Goal: Task Accomplishment & Management: Complete application form

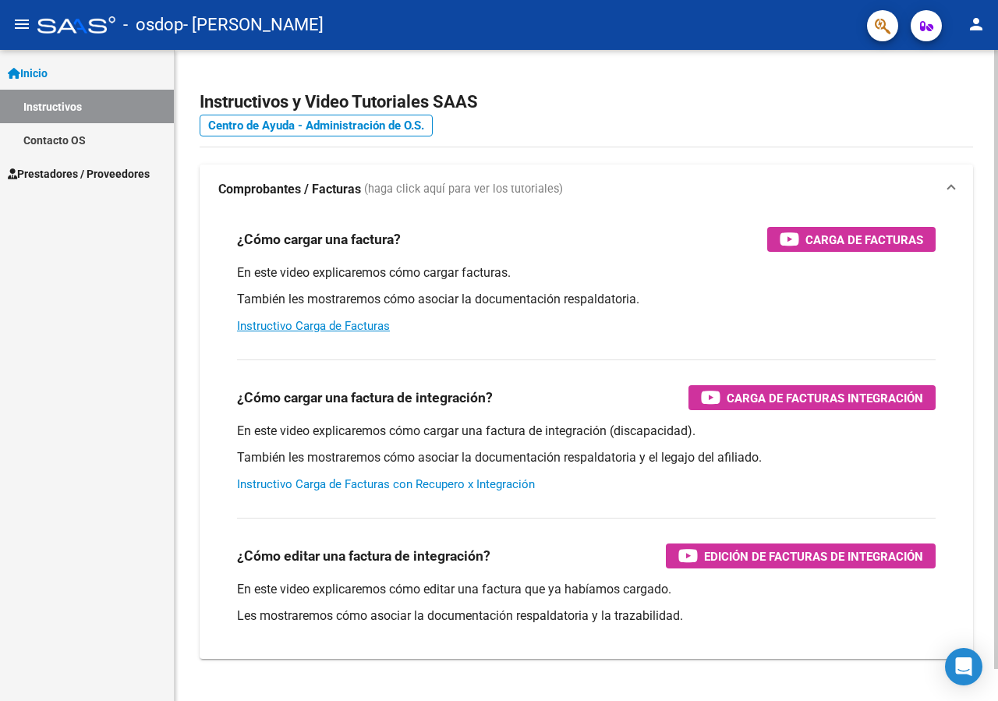
click at [378, 484] on link "Instructivo Carga de Facturas con Recupero x Integración" at bounding box center [386, 484] width 298 height 14
click at [387, 480] on link "Instructivo Carga de Facturas con Recupero x Integración" at bounding box center [386, 484] width 298 height 14
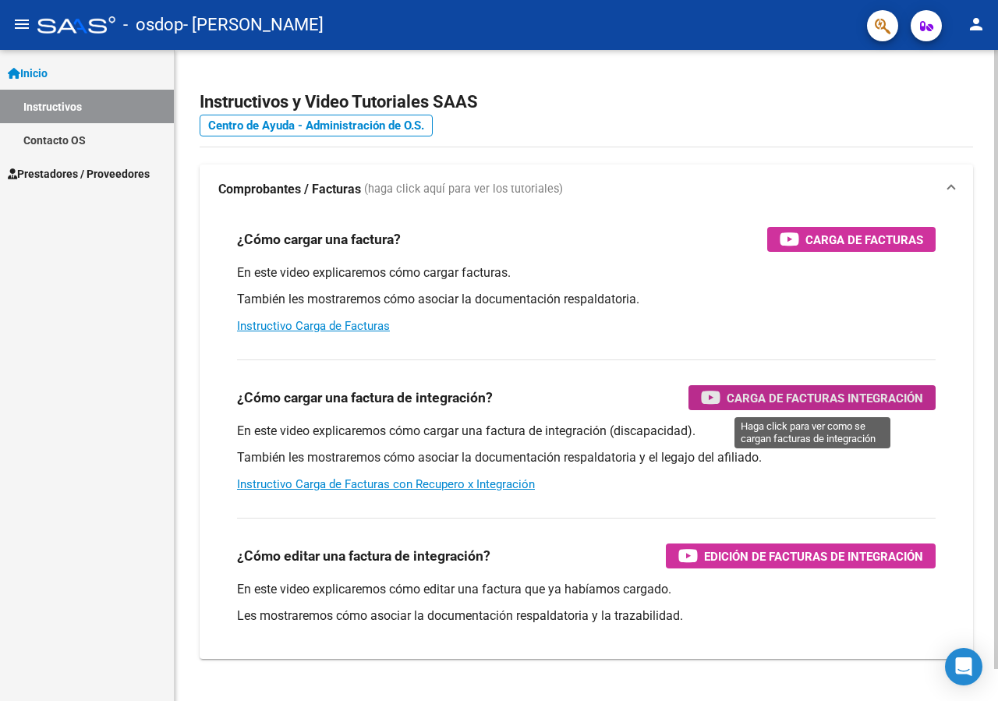
click at [836, 399] on span "Carga de Facturas Integración" at bounding box center [825, 397] width 197 height 19
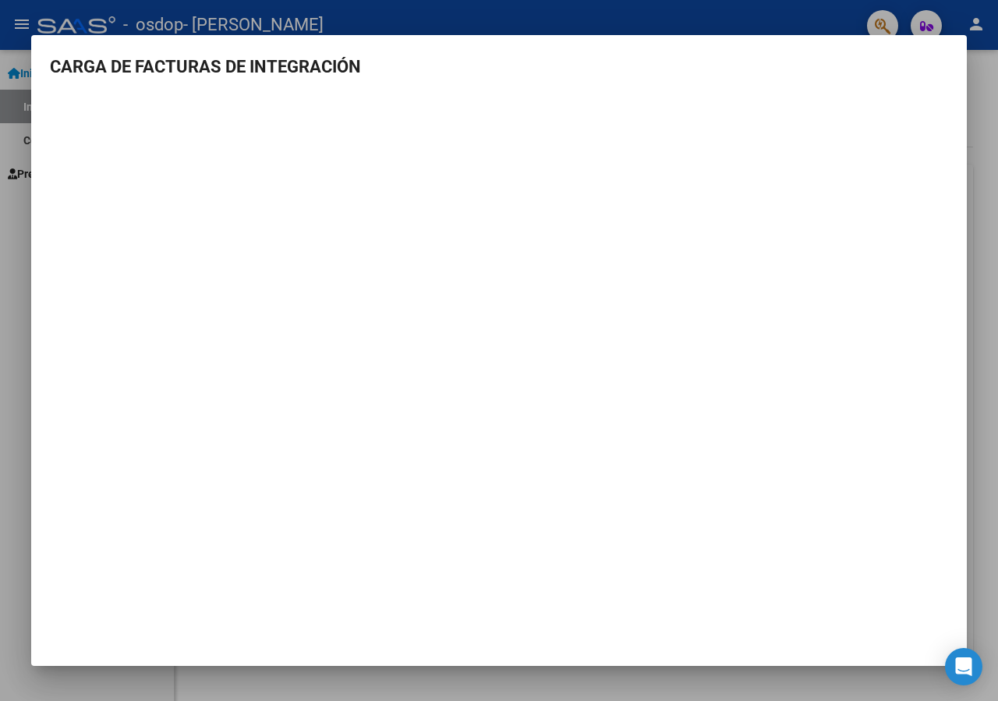
click at [339, 13] on div at bounding box center [499, 350] width 998 height 701
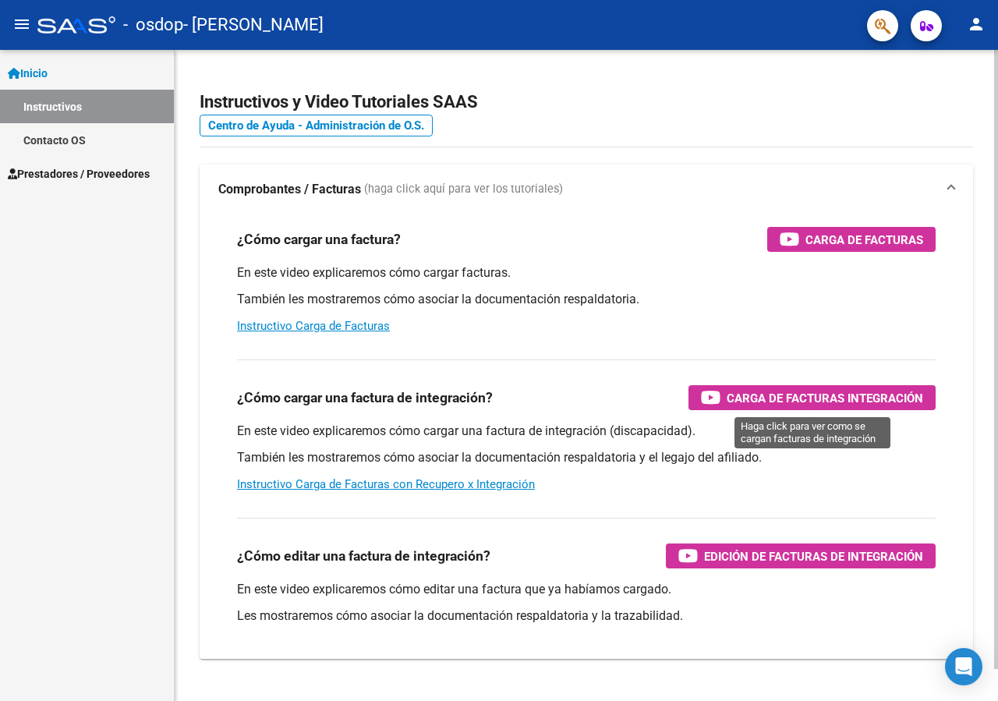
click at [851, 398] on span "Carga de Facturas Integración" at bounding box center [825, 397] width 197 height 19
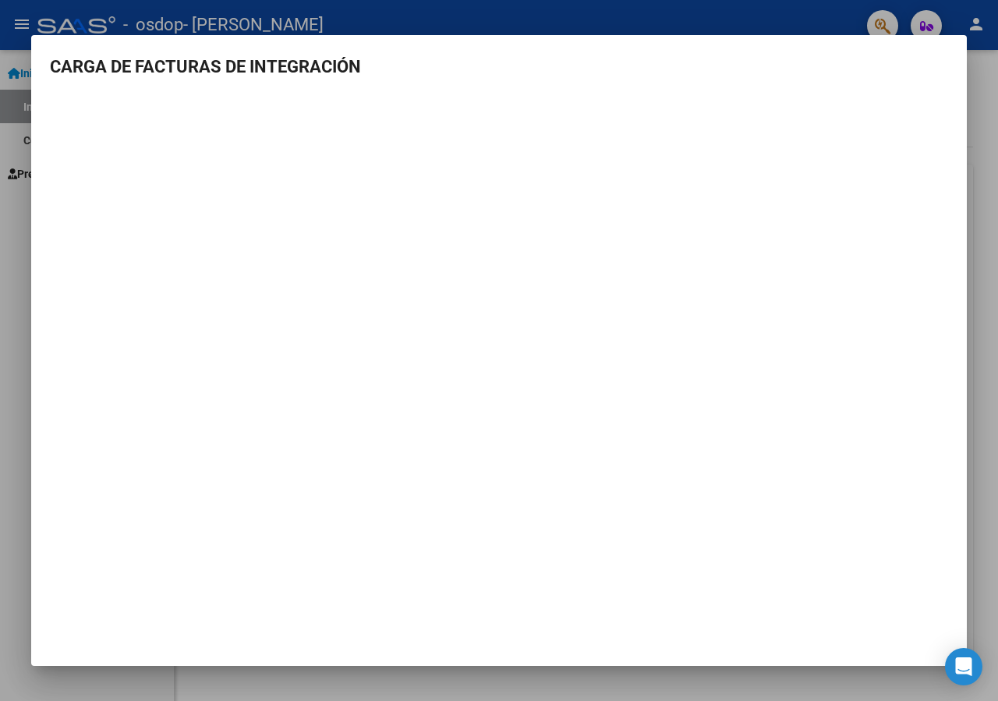
click at [808, 25] on div at bounding box center [499, 350] width 998 height 701
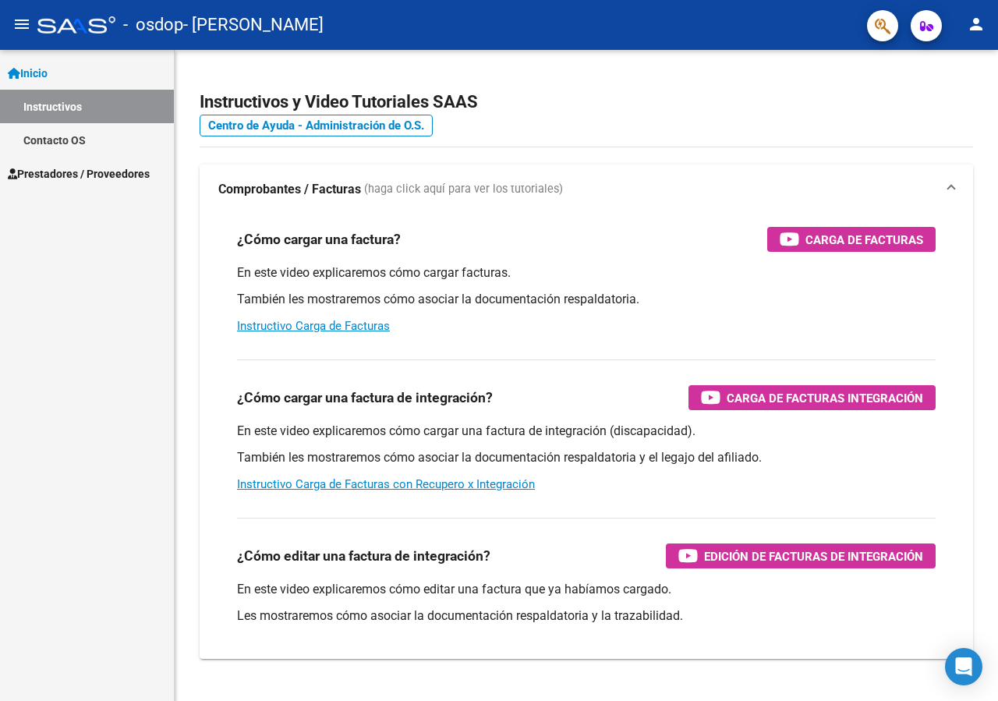
click at [71, 177] on span "Prestadores / Proveedores" at bounding box center [79, 173] width 142 height 17
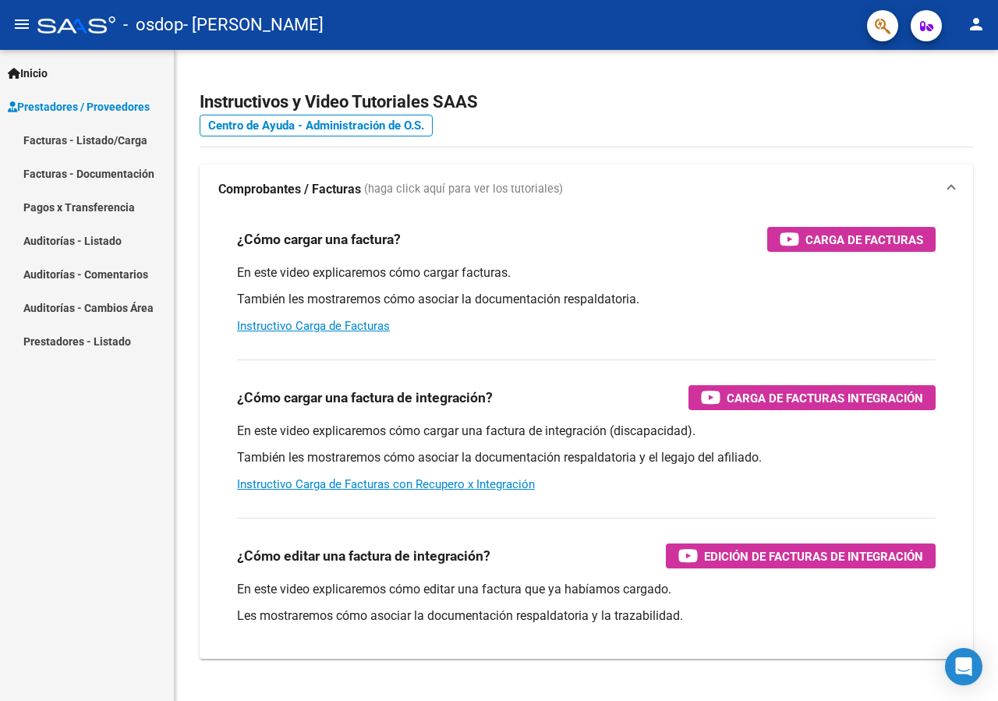
click at [37, 139] on link "Facturas - Listado/Carga" at bounding box center [87, 140] width 174 height 34
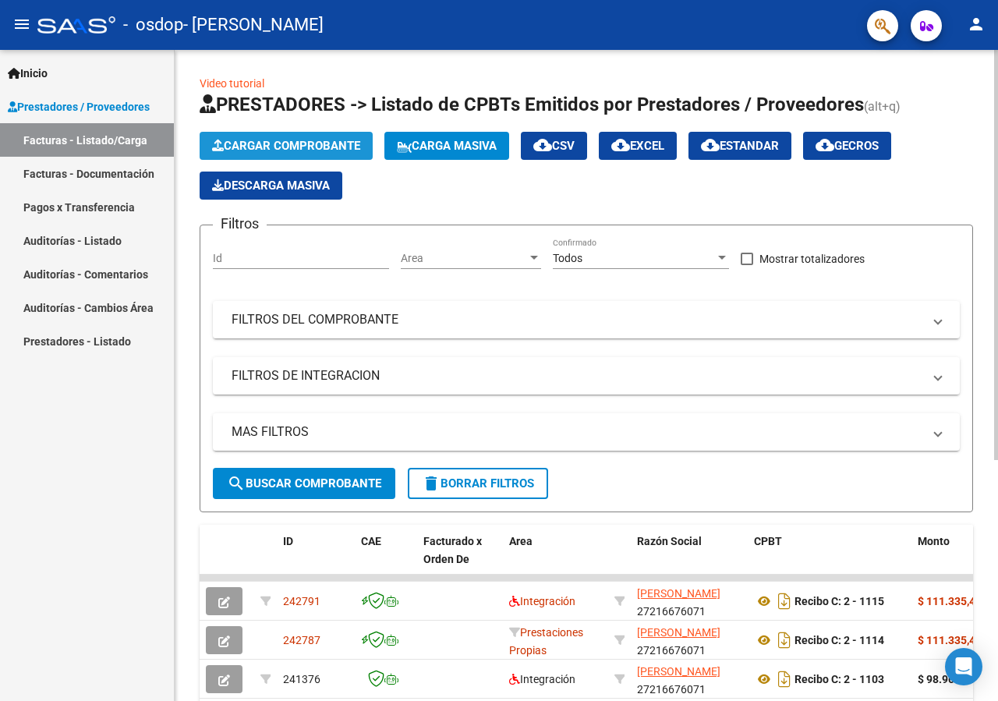
click at [305, 141] on span "Cargar Comprobante" at bounding box center [286, 146] width 148 height 14
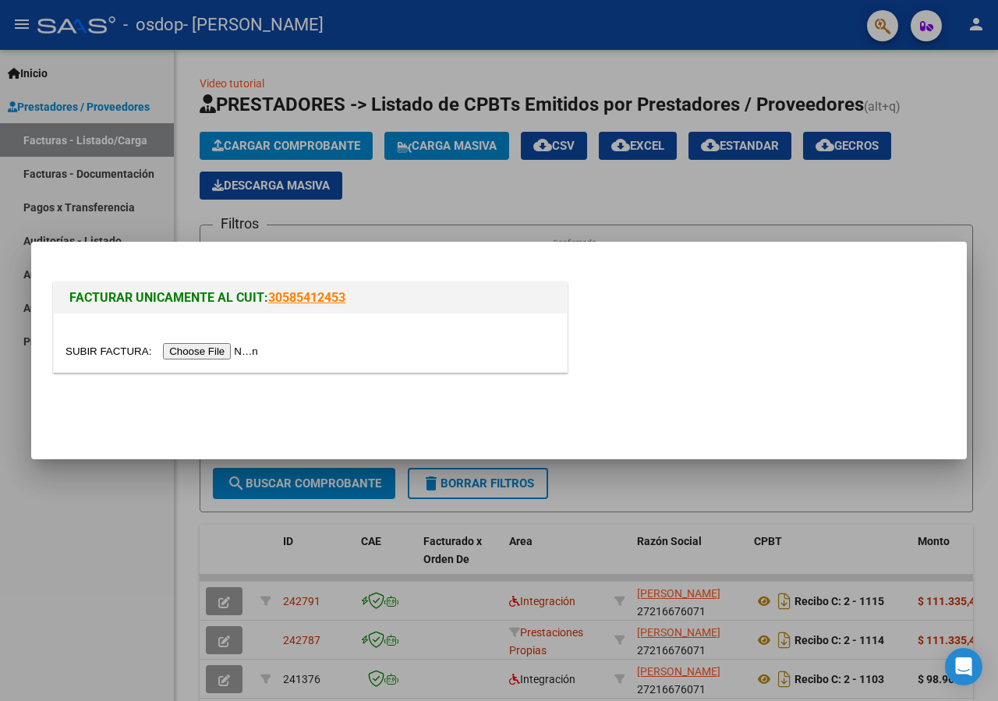
click at [104, 352] on input "file" at bounding box center [164, 351] width 197 height 16
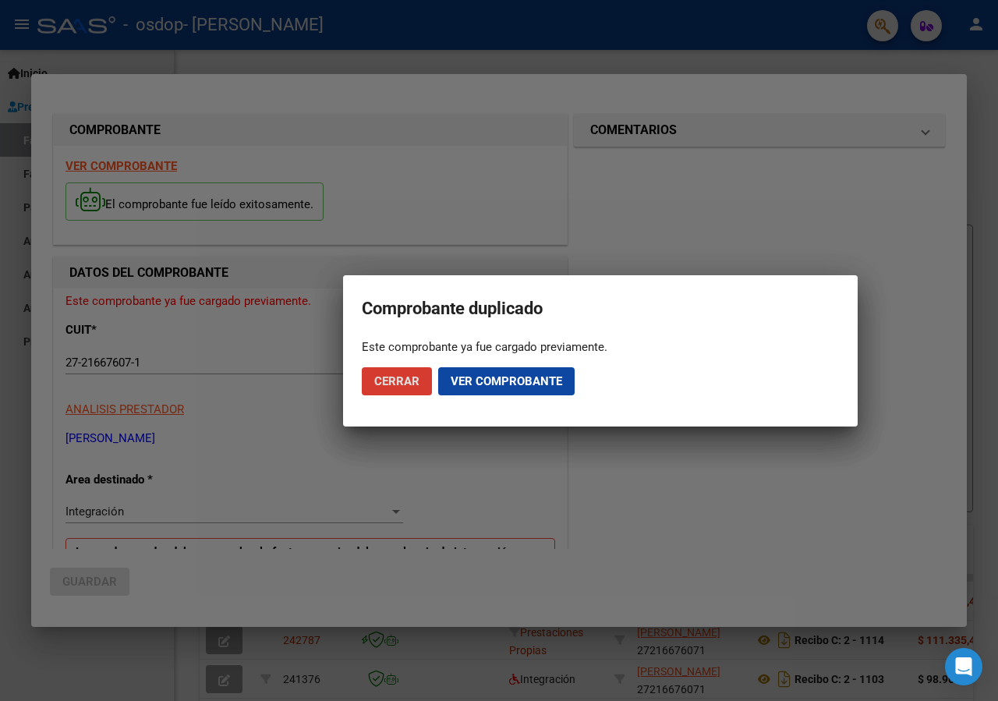
click at [446, 383] on button "Ver comprobante" at bounding box center [506, 381] width 136 height 28
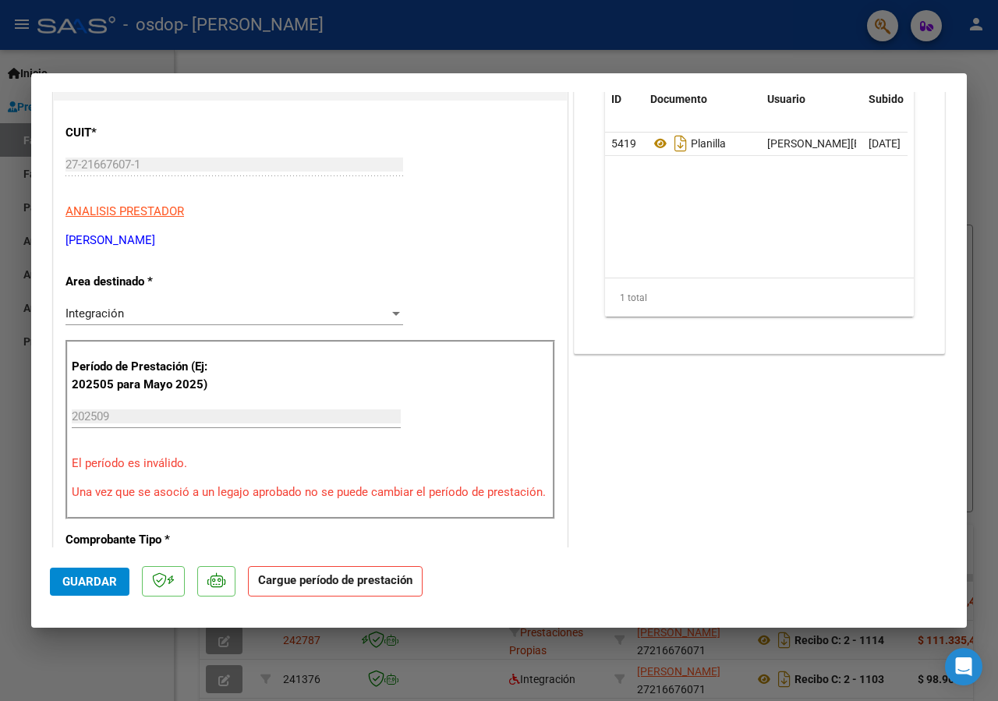
scroll to position [2, 0]
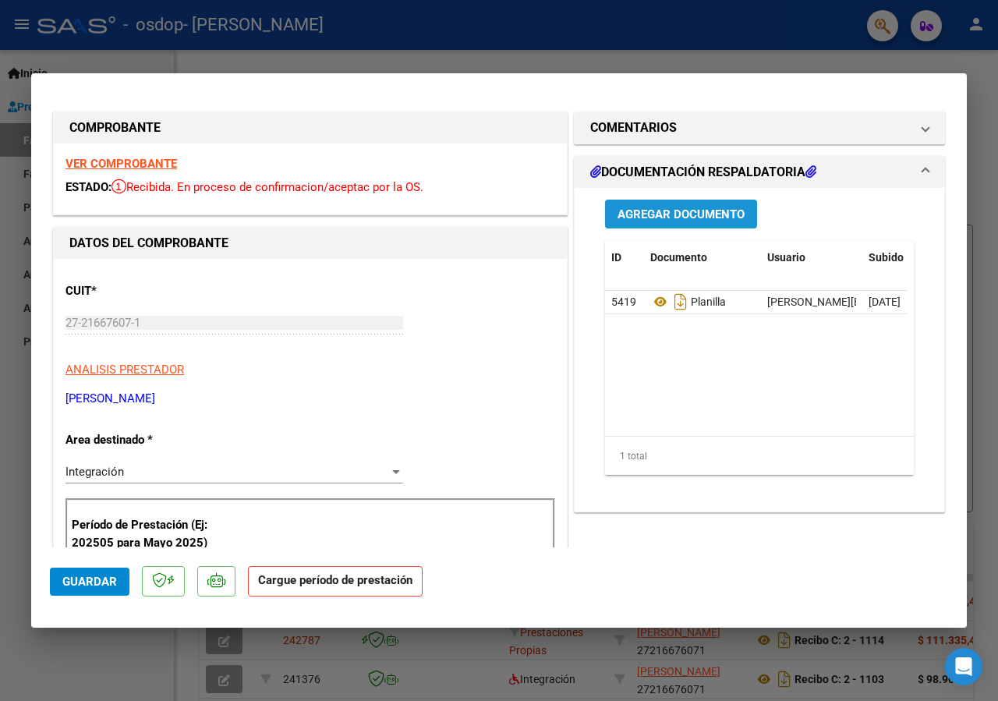
click at [651, 226] on button "Agregar Documento" at bounding box center [681, 214] width 152 height 29
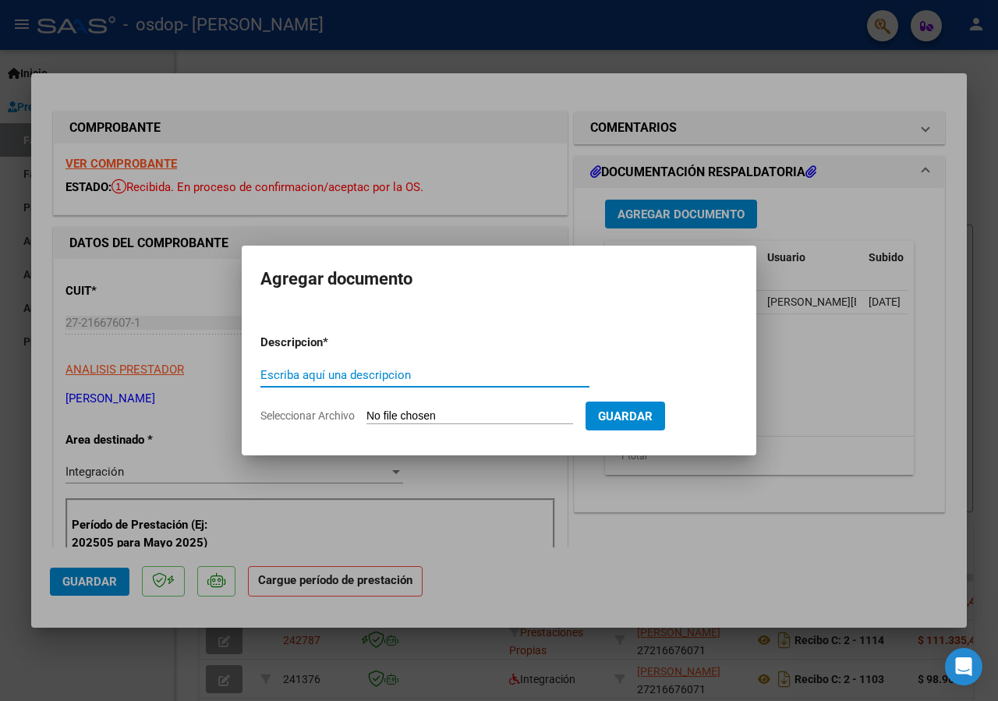
click at [401, 411] on input "Seleccionar Archivo" at bounding box center [470, 416] width 207 height 15
type input "C:\fakepath\ASISTENCIA SEPTIEMBRE [PERSON_NAME].pdf"
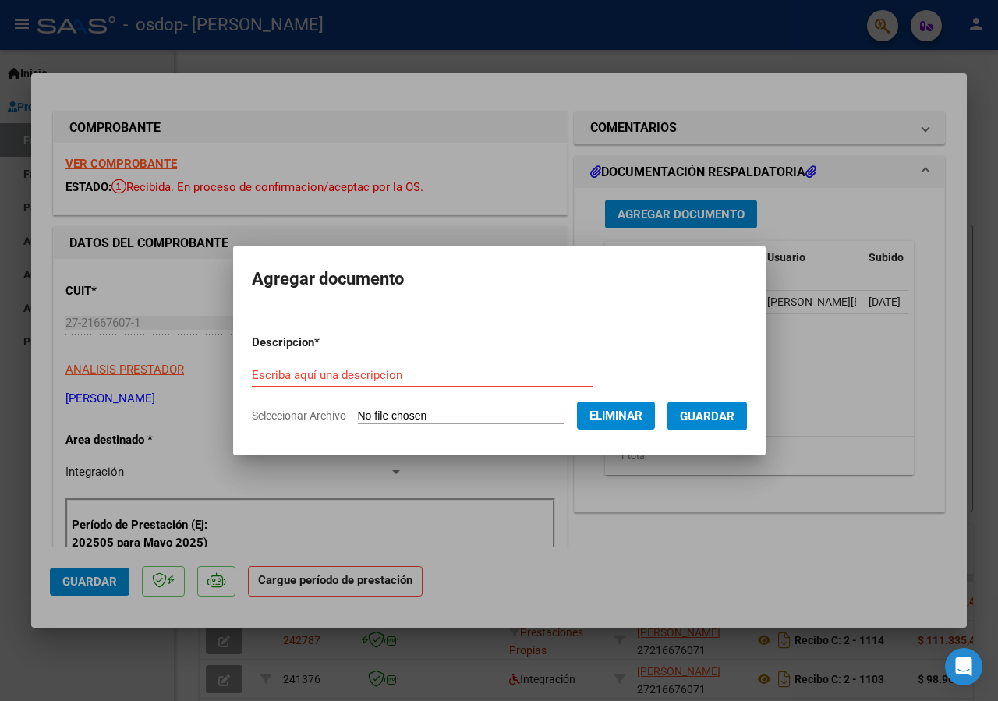
click at [680, 424] on span "Guardar" at bounding box center [707, 416] width 55 height 14
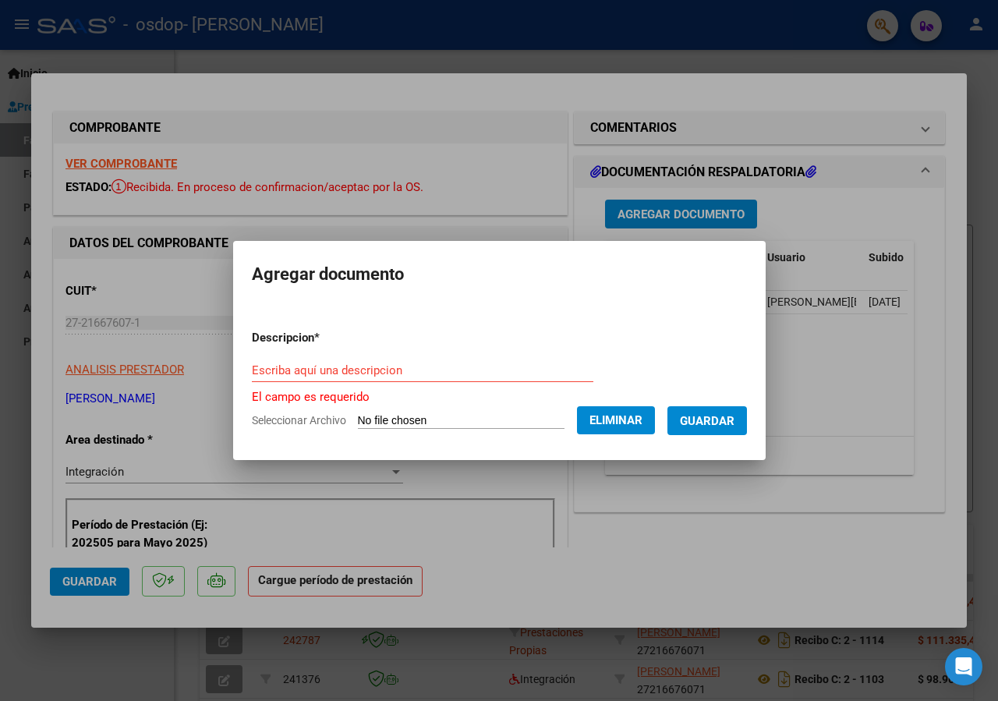
click at [680, 428] on span "Guardar" at bounding box center [707, 421] width 55 height 14
click at [311, 363] on input "Escriba aquí una descripcion" at bounding box center [423, 370] width 342 height 14
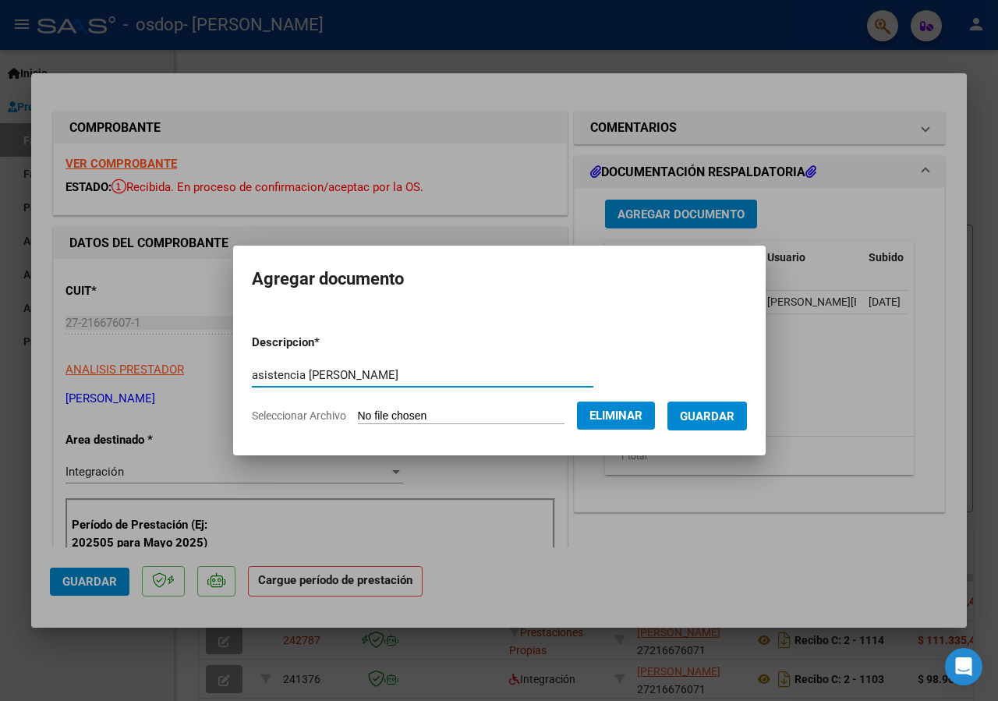
type input "asistencia [PERSON_NAME]"
click at [680, 424] on span "Guardar" at bounding box center [707, 416] width 55 height 14
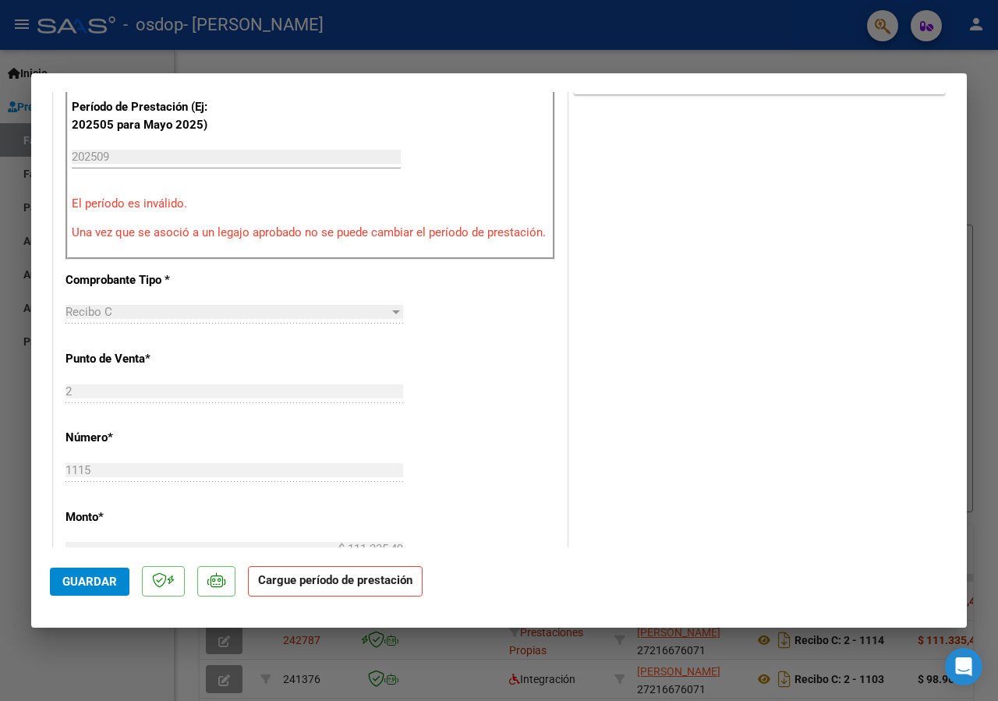
scroll to position [423, 0]
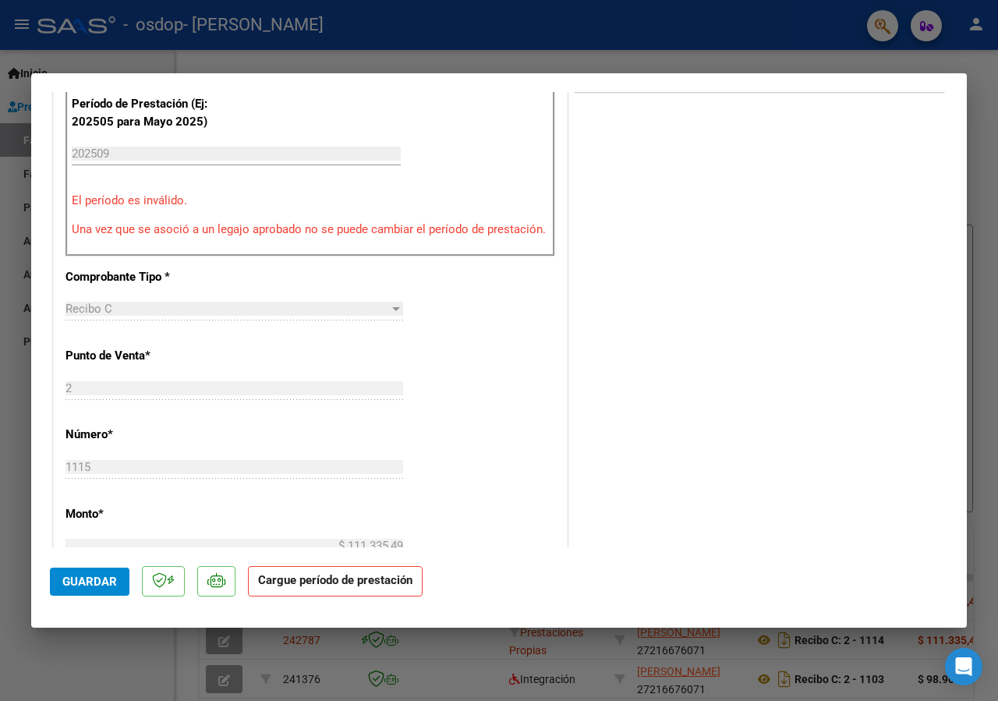
click at [143, 147] on div "202509 Ingrese el Período de Prestación como indica el ejemplo" at bounding box center [236, 153] width 329 height 23
click at [126, 316] on div "Recibo C" at bounding box center [228, 309] width 324 height 14
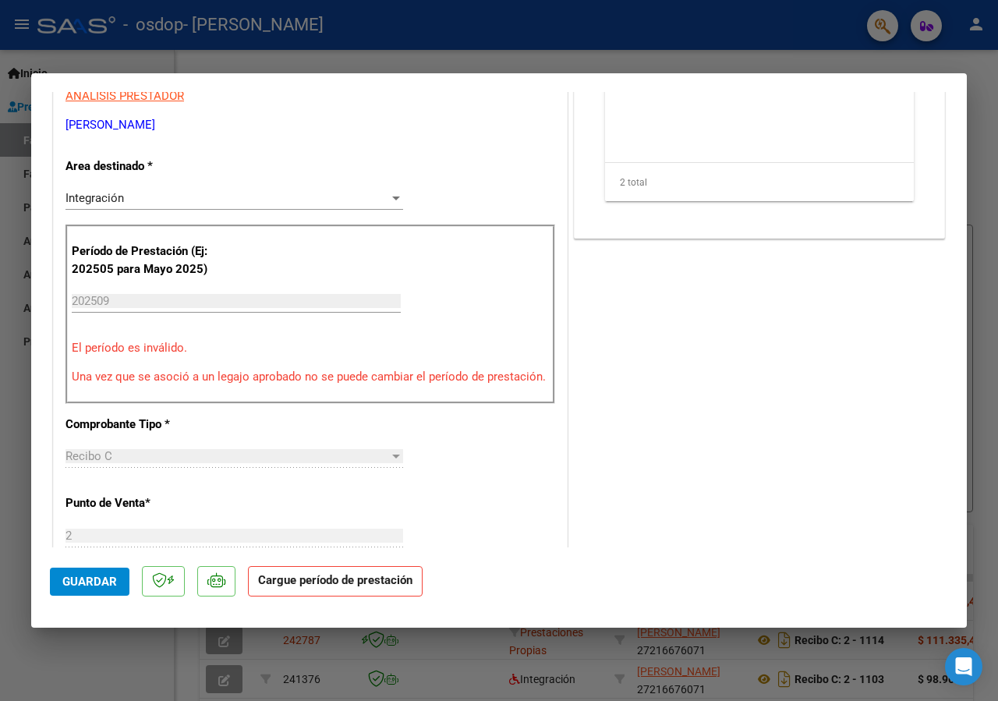
scroll to position [170, 0]
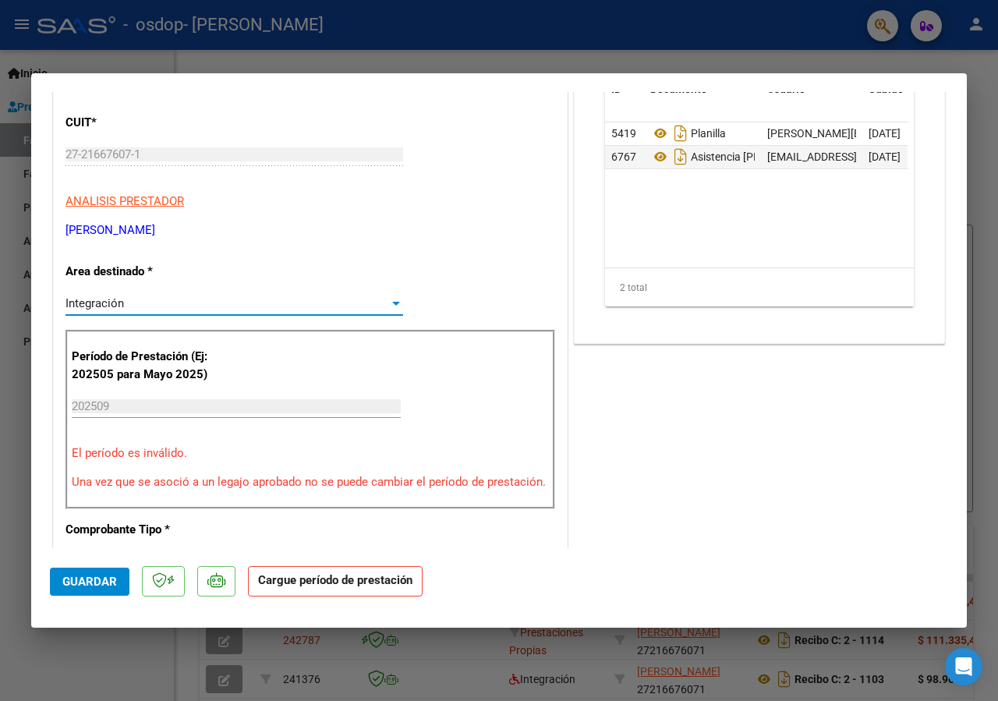
click at [109, 306] on span "Integración" at bounding box center [95, 303] width 58 height 14
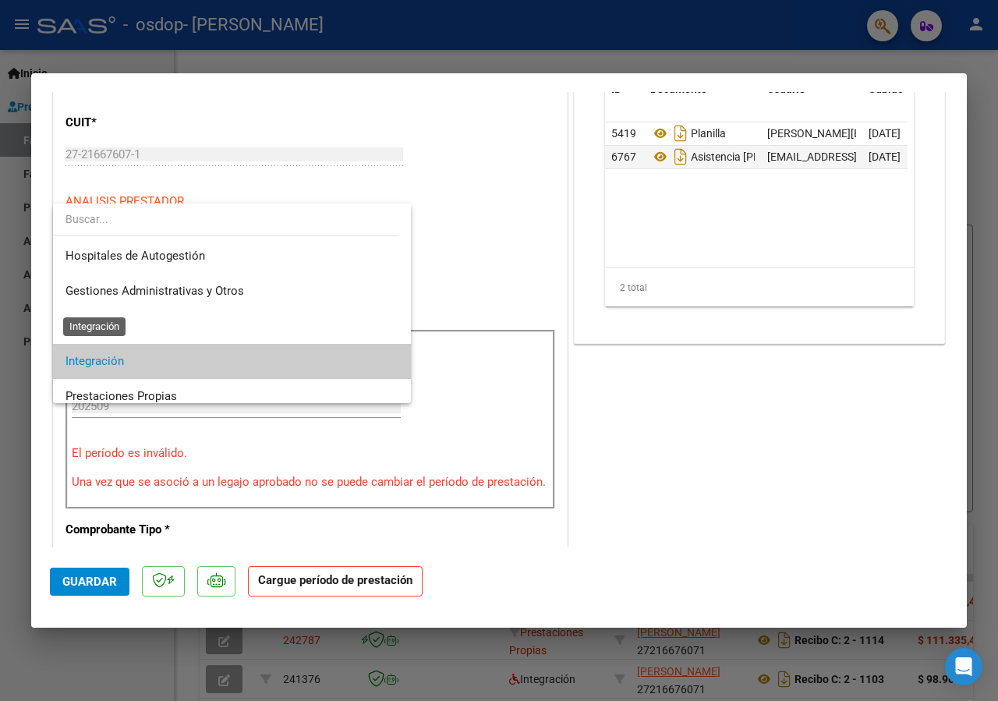
scroll to position [58, 0]
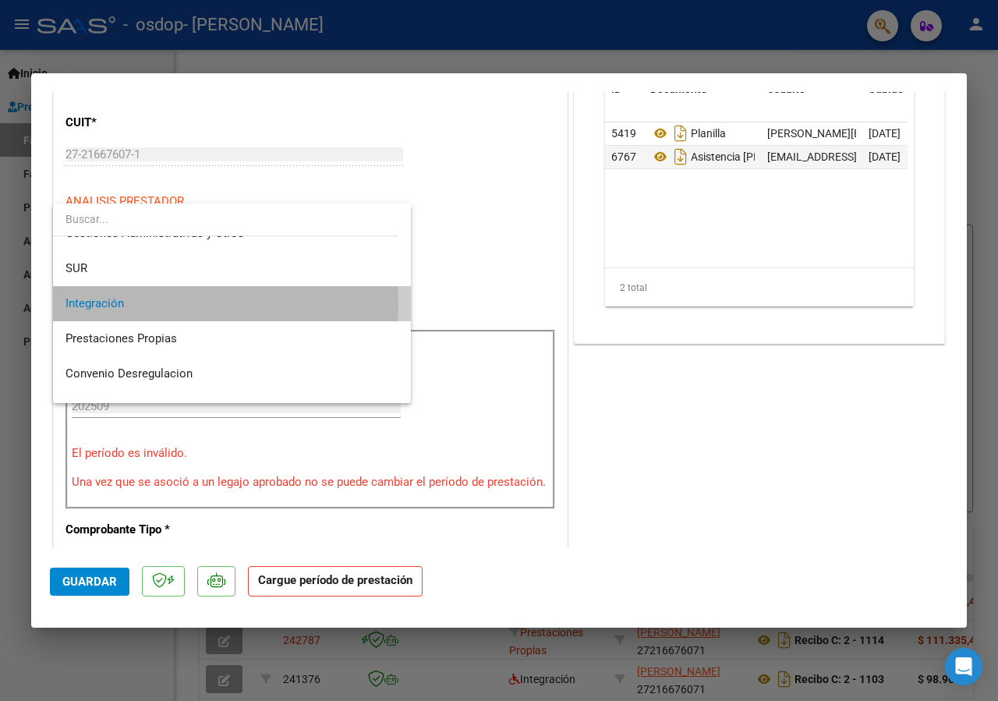
click at [208, 303] on span "Integración" at bounding box center [232, 303] width 333 height 35
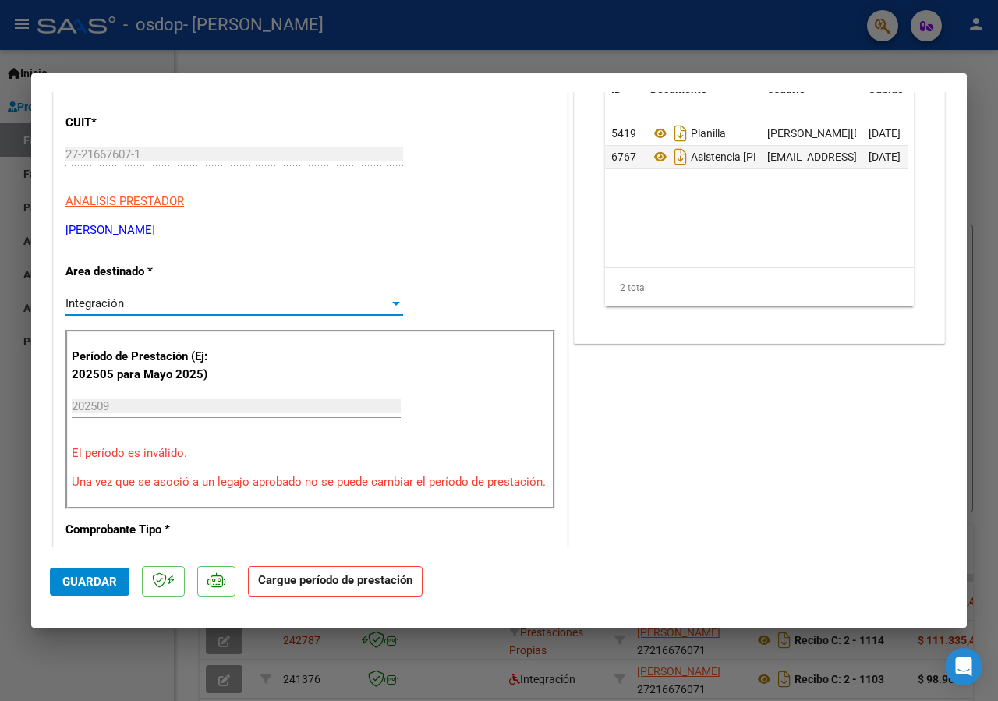
click at [122, 403] on input "202509" at bounding box center [236, 406] width 329 height 14
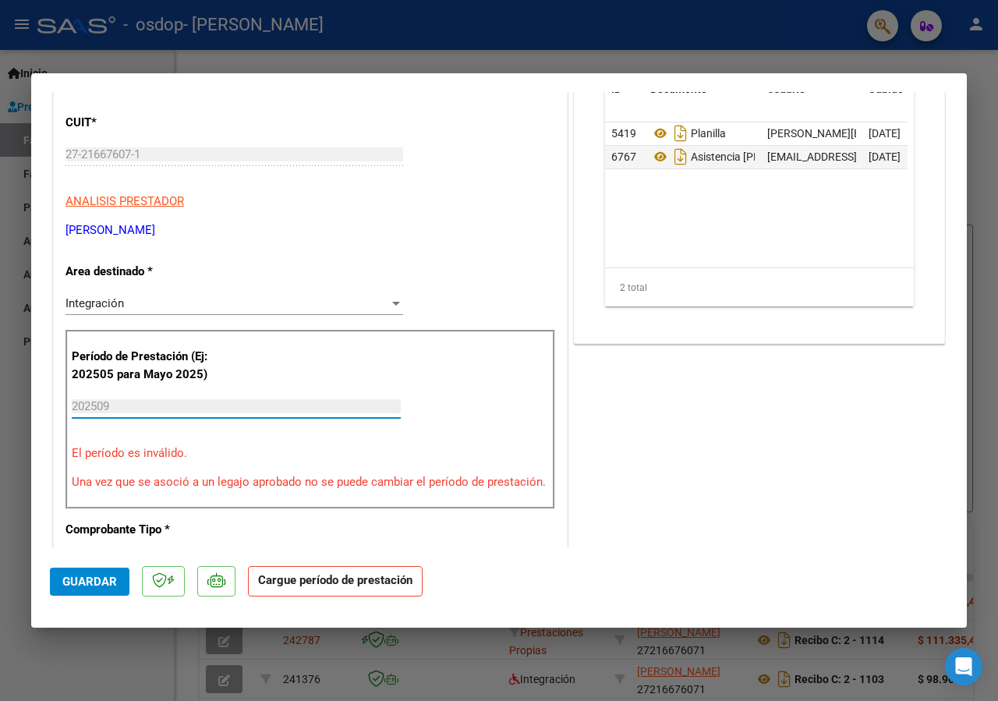
click at [79, 407] on input "202509" at bounding box center [236, 406] width 329 height 14
click at [91, 402] on input "202509" at bounding box center [236, 406] width 329 height 14
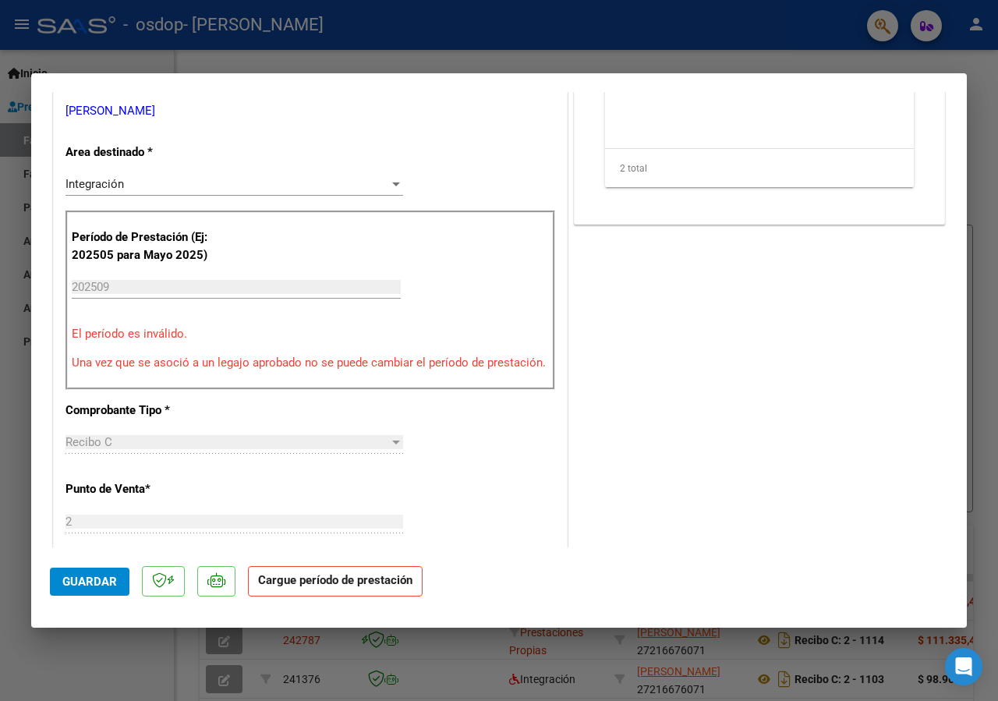
scroll to position [339, 0]
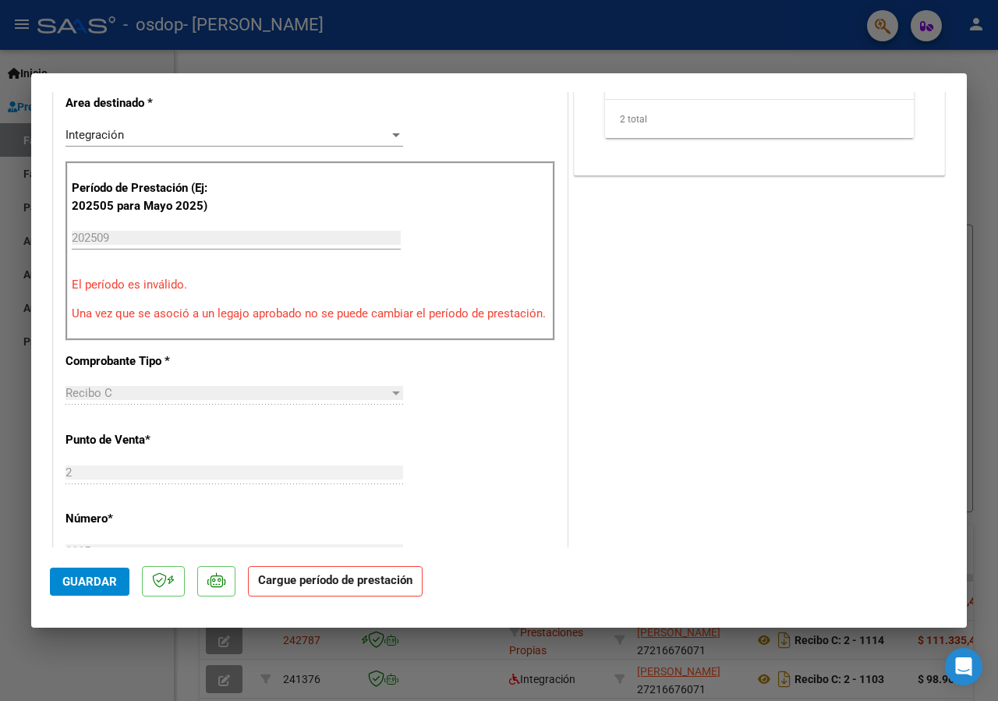
click at [126, 400] on div "Recibo C" at bounding box center [228, 393] width 324 height 14
click at [133, 479] on div "2 Ingresar el Nro." at bounding box center [235, 472] width 338 height 23
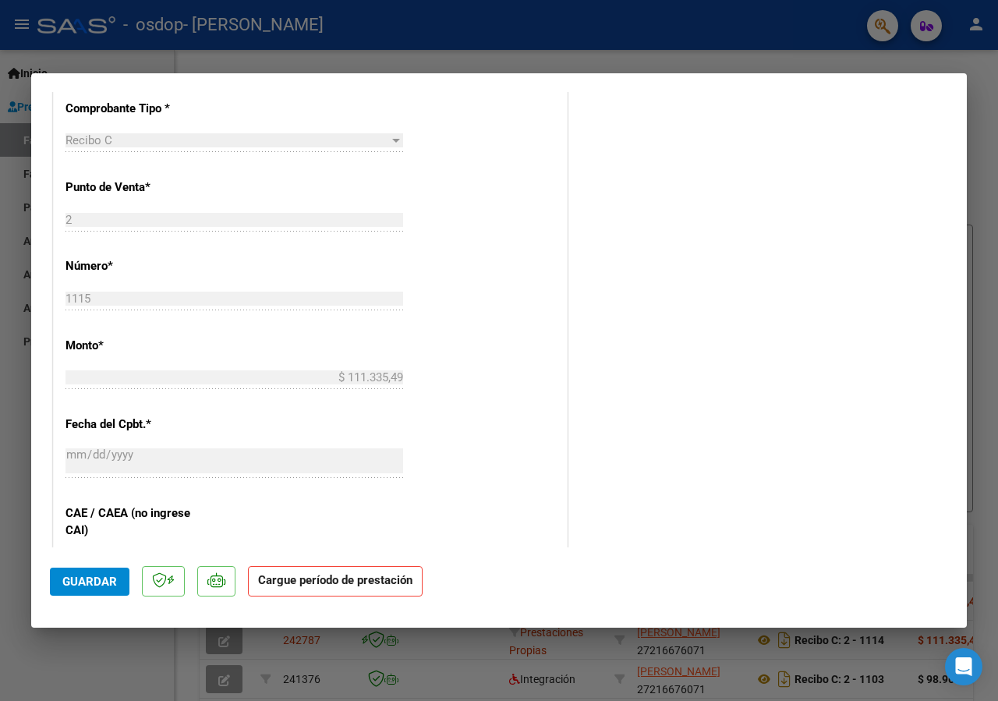
scroll to position [844, 0]
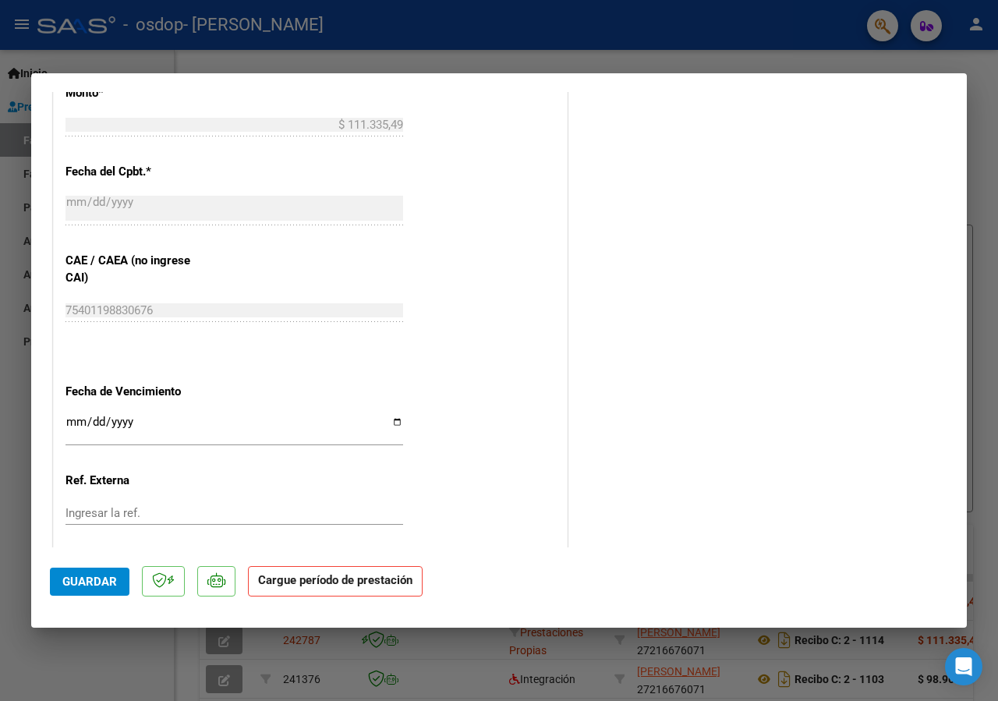
click at [97, 580] on span "Guardar" at bounding box center [89, 582] width 55 height 14
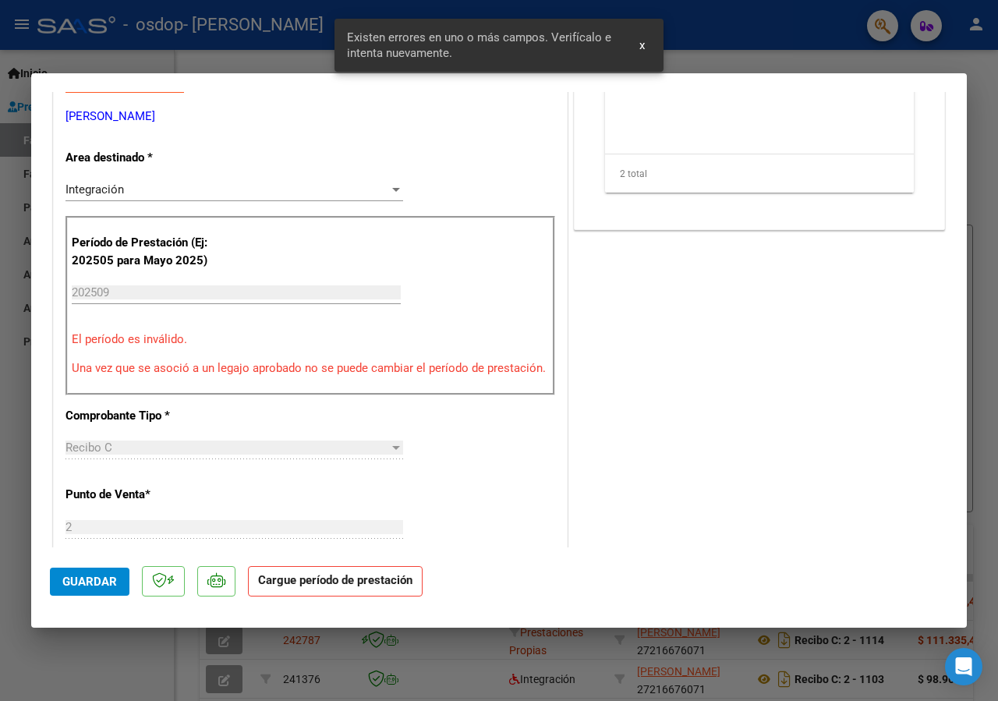
scroll to position [56, 0]
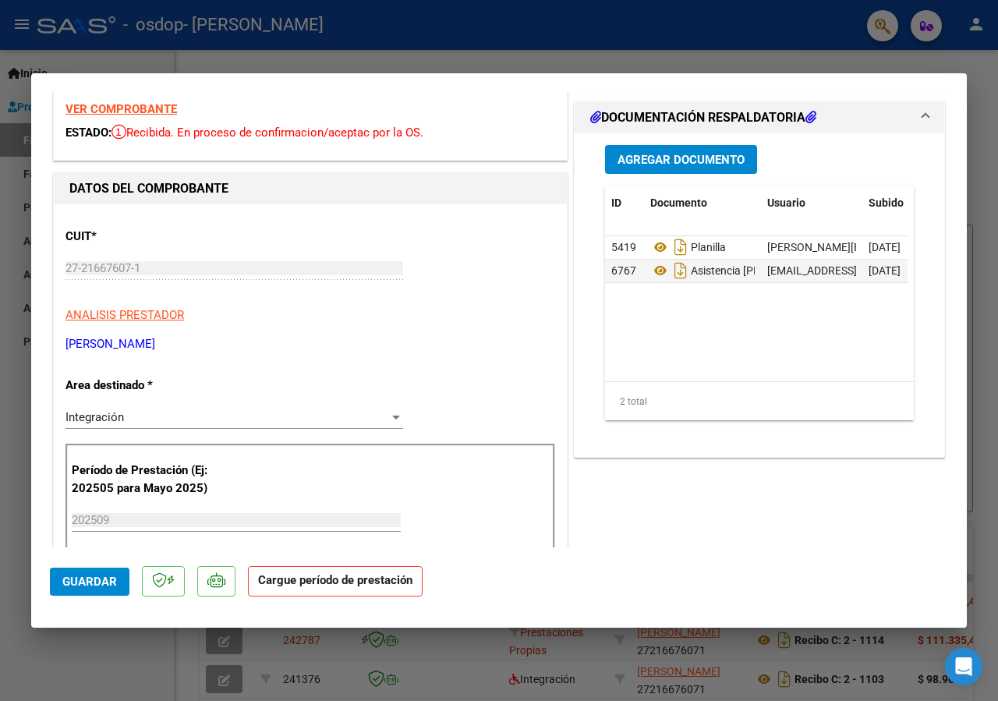
click at [172, 112] on strong "VER COMPROBANTE" at bounding box center [122, 109] width 112 height 14
click at [969, 36] on div at bounding box center [499, 350] width 998 height 701
type input "$ 0,00"
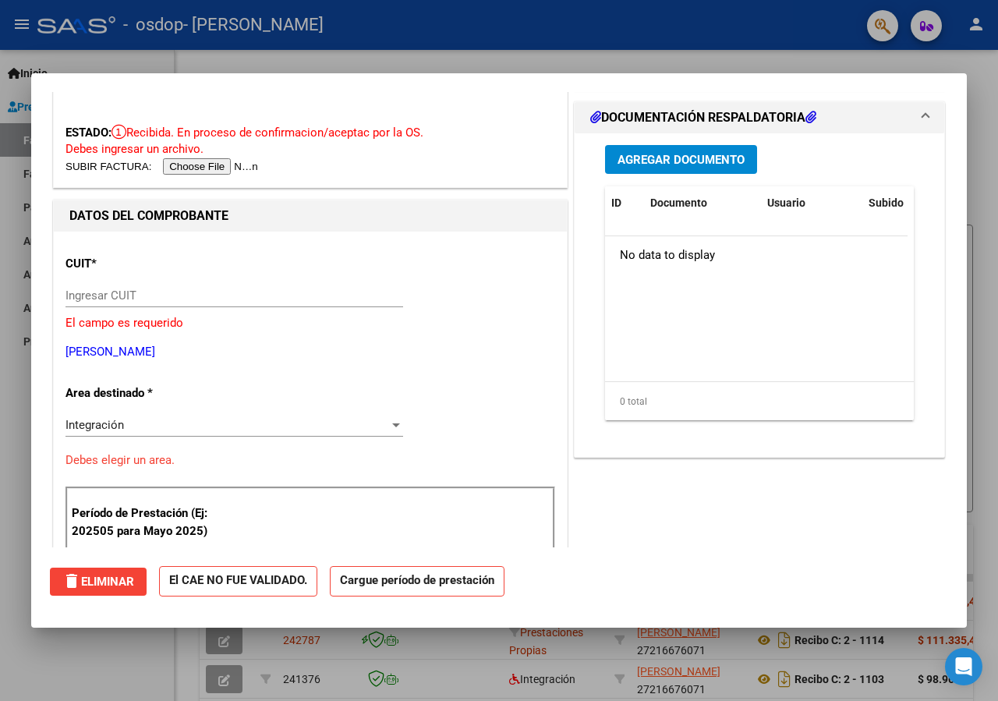
scroll to position [0, 0]
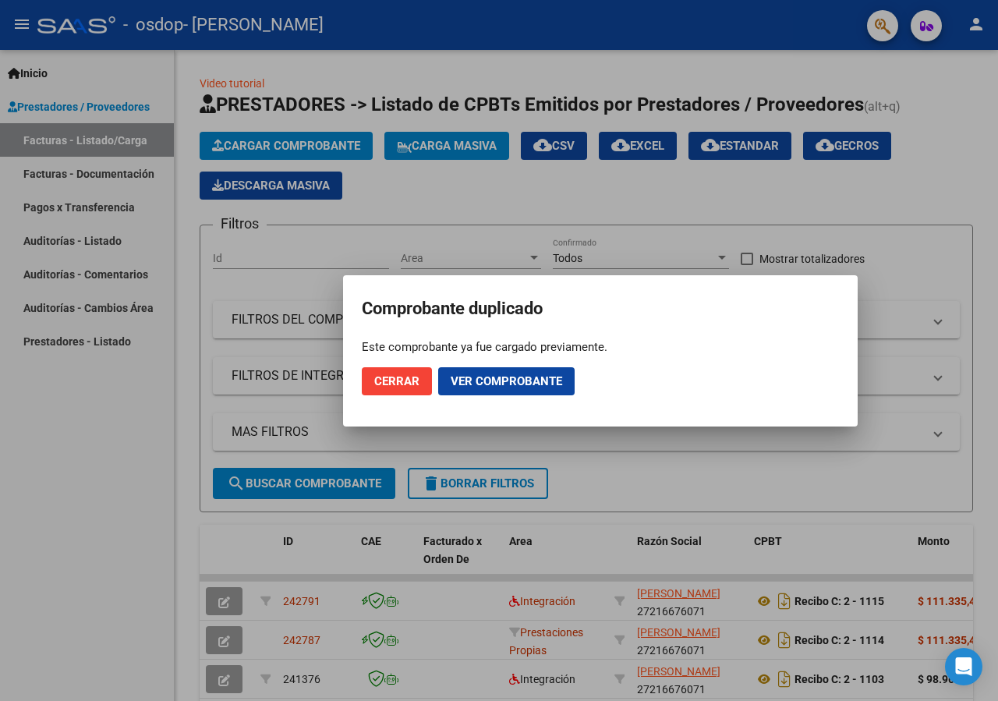
click at [412, 383] on span "Cerrar" at bounding box center [396, 381] width 45 height 14
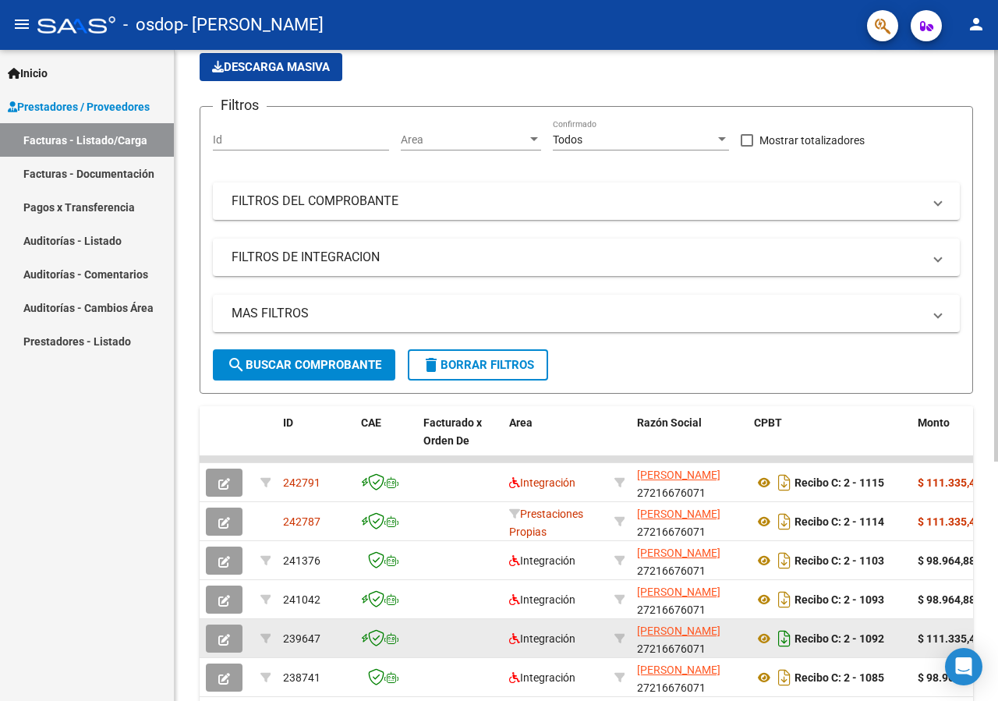
scroll to position [159, 0]
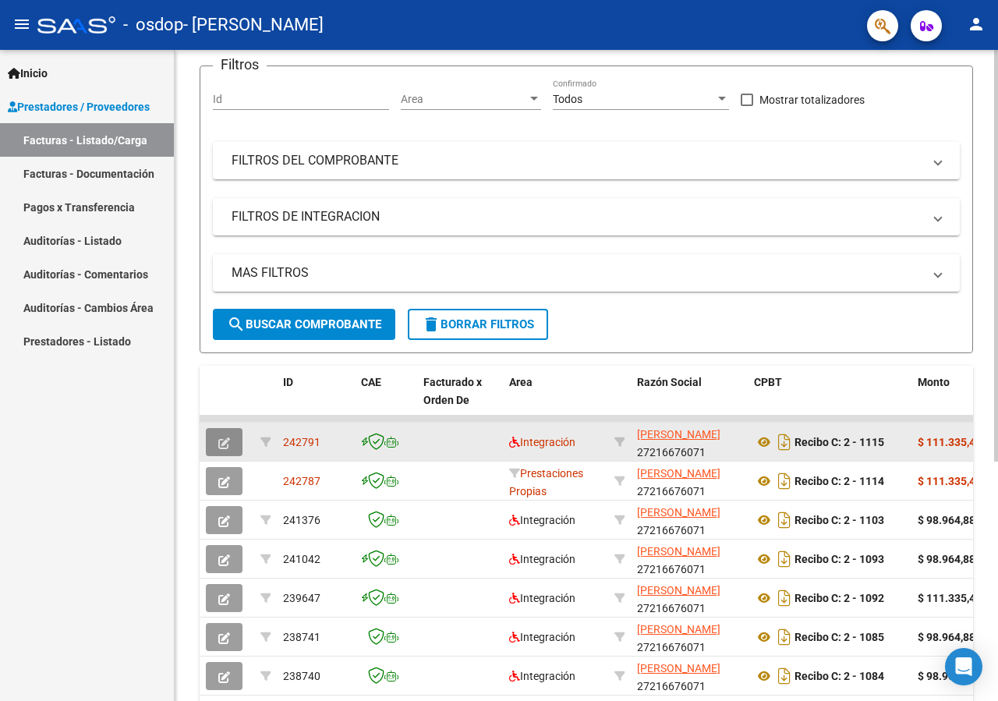
click at [216, 451] on button "button" at bounding box center [224, 442] width 37 height 28
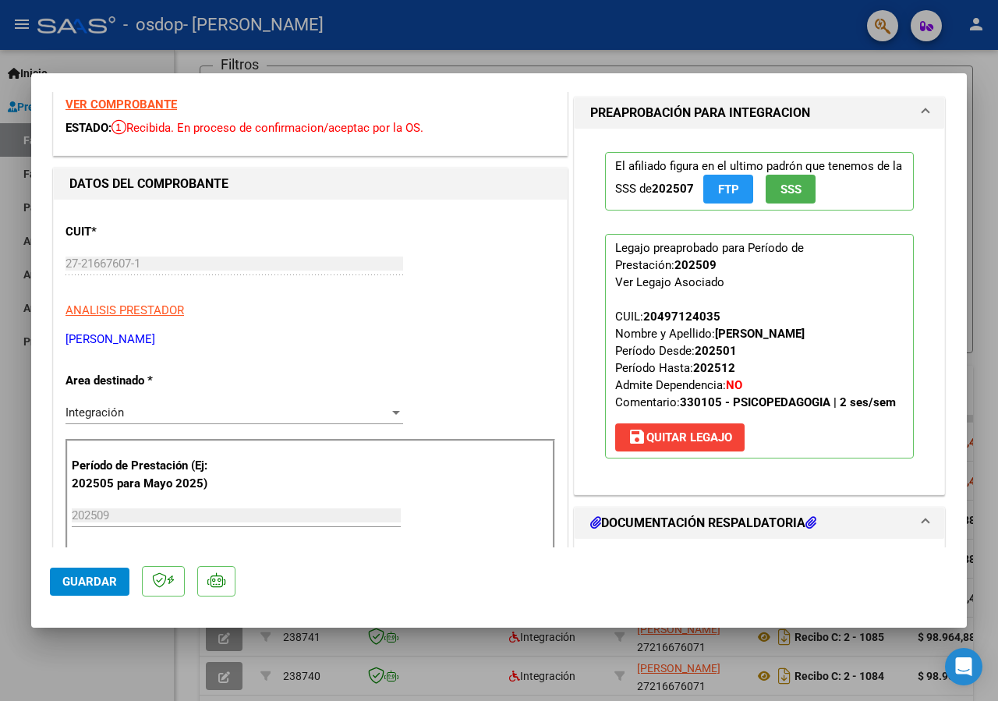
scroll to position [0, 0]
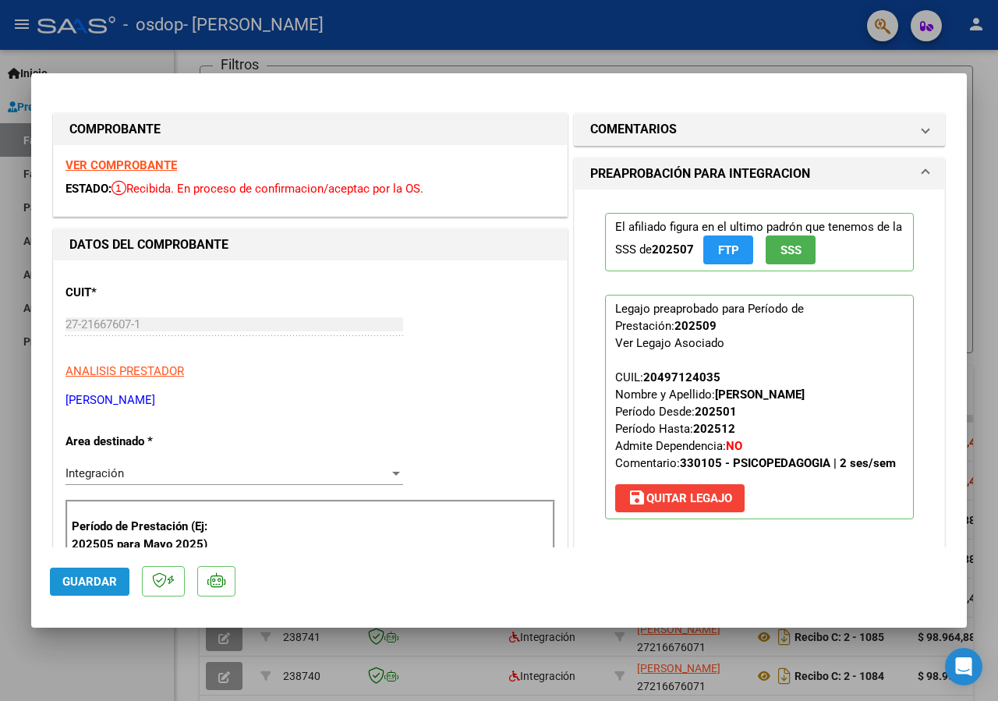
click at [106, 595] on button "Guardar" at bounding box center [90, 582] width 80 height 28
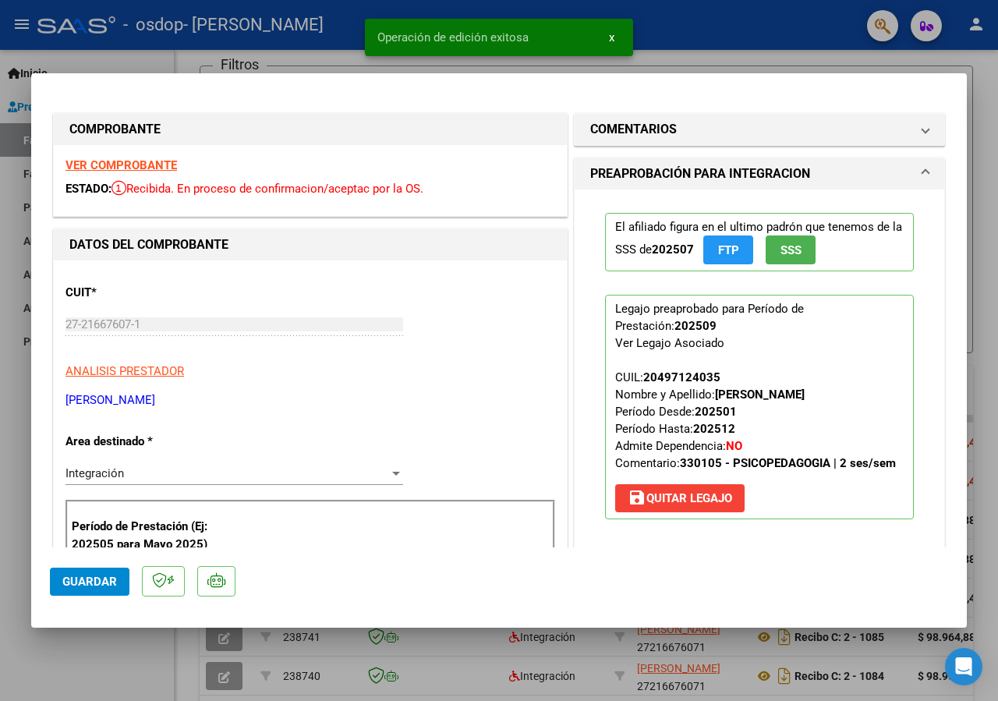
click at [663, 23] on div at bounding box center [499, 350] width 998 height 701
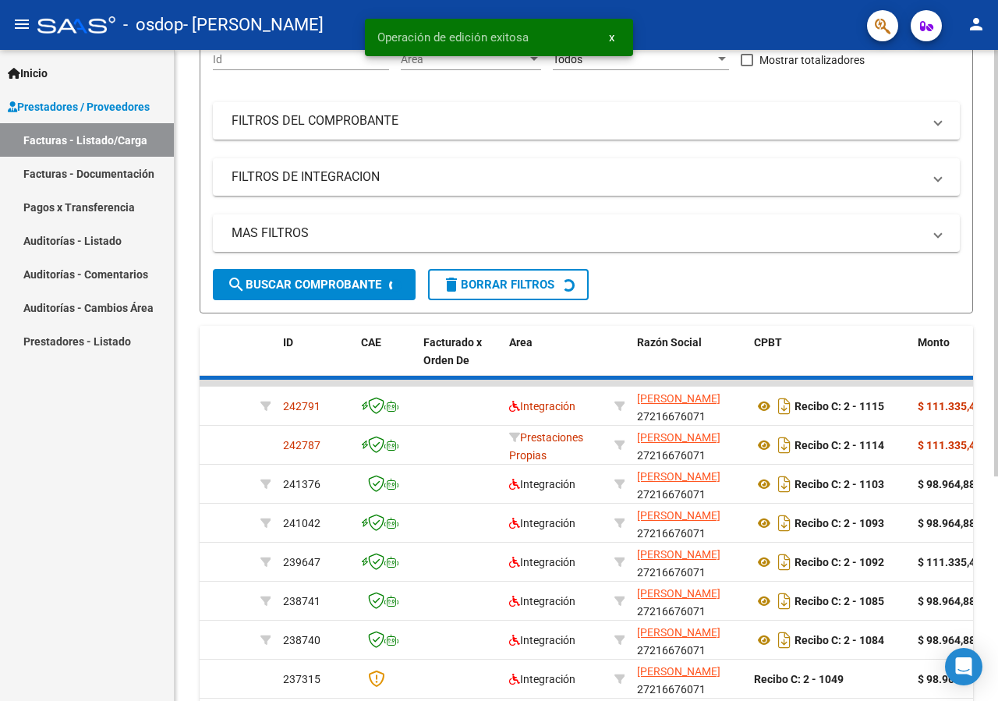
scroll to position [159, 0]
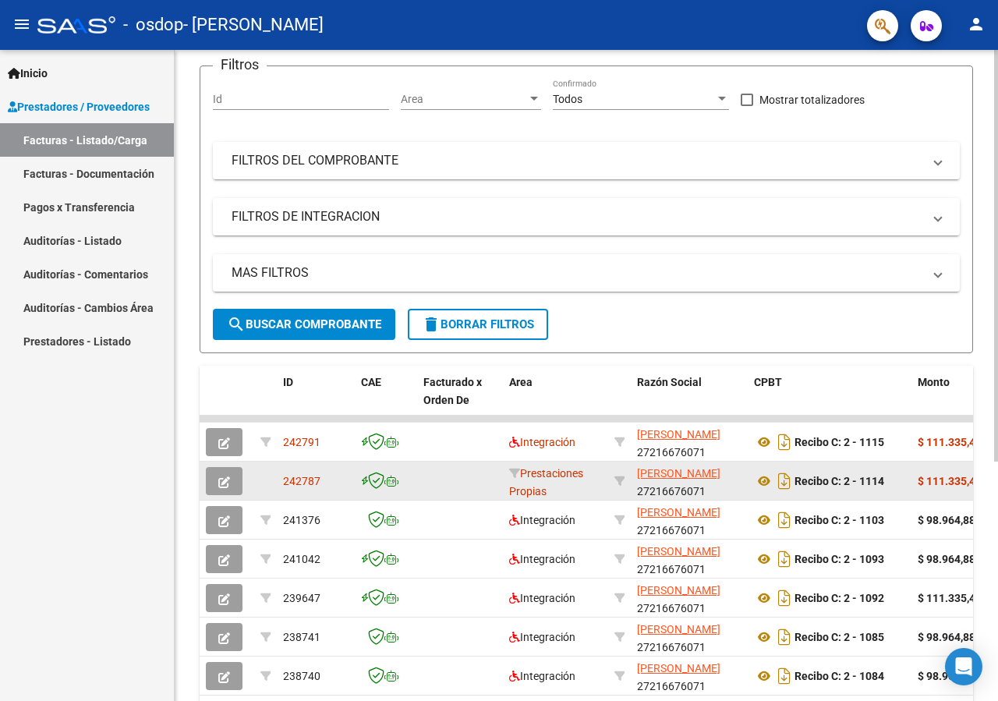
click at [218, 491] on button "button" at bounding box center [224, 481] width 37 height 28
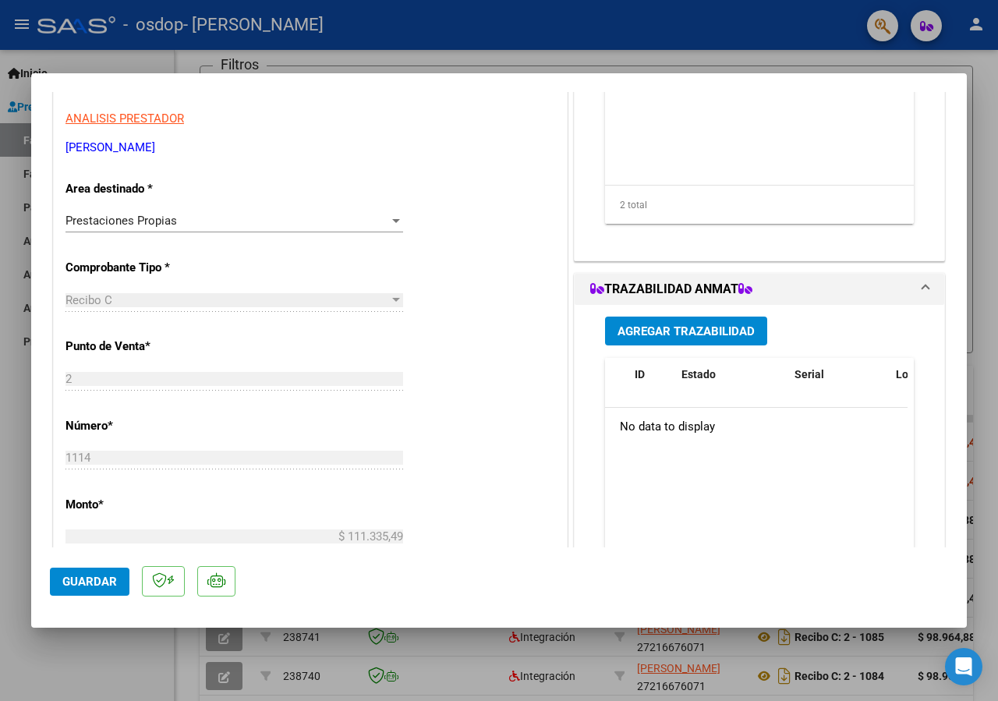
scroll to position [0, 0]
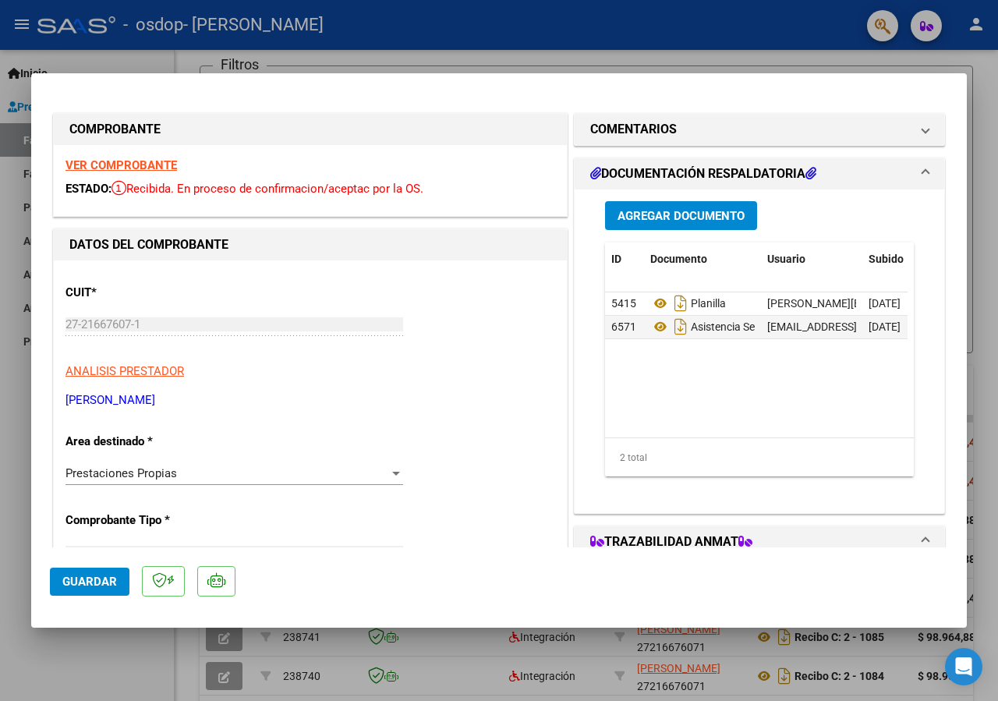
click at [111, 165] on strong "VER COMPROBANTE" at bounding box center [122, 165] width 112 height 14
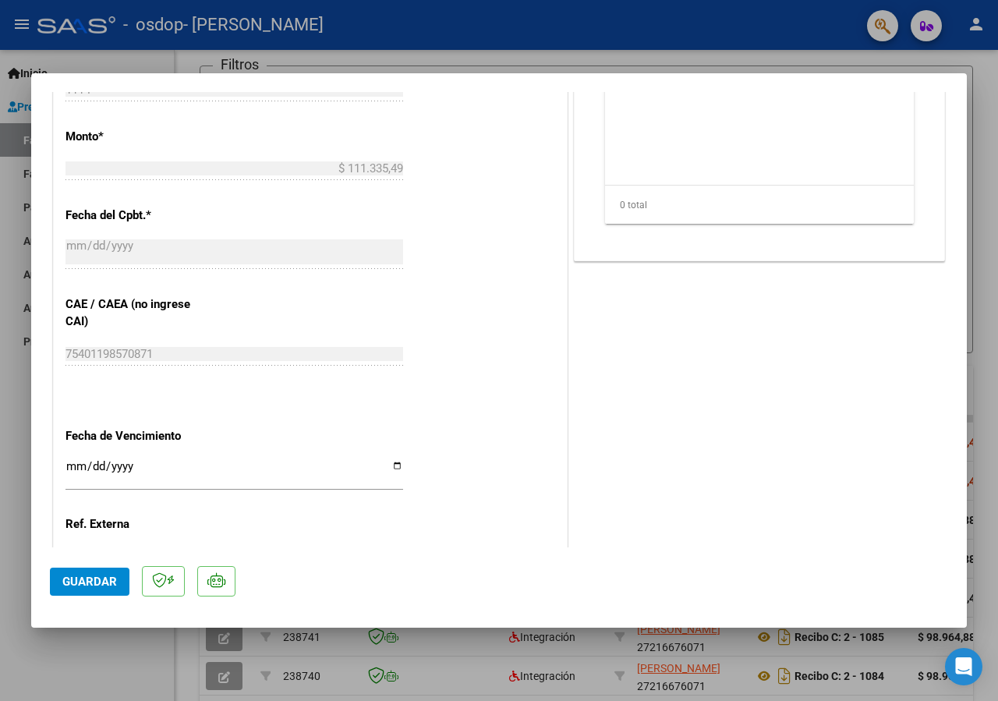
scroll to position [732, 0]
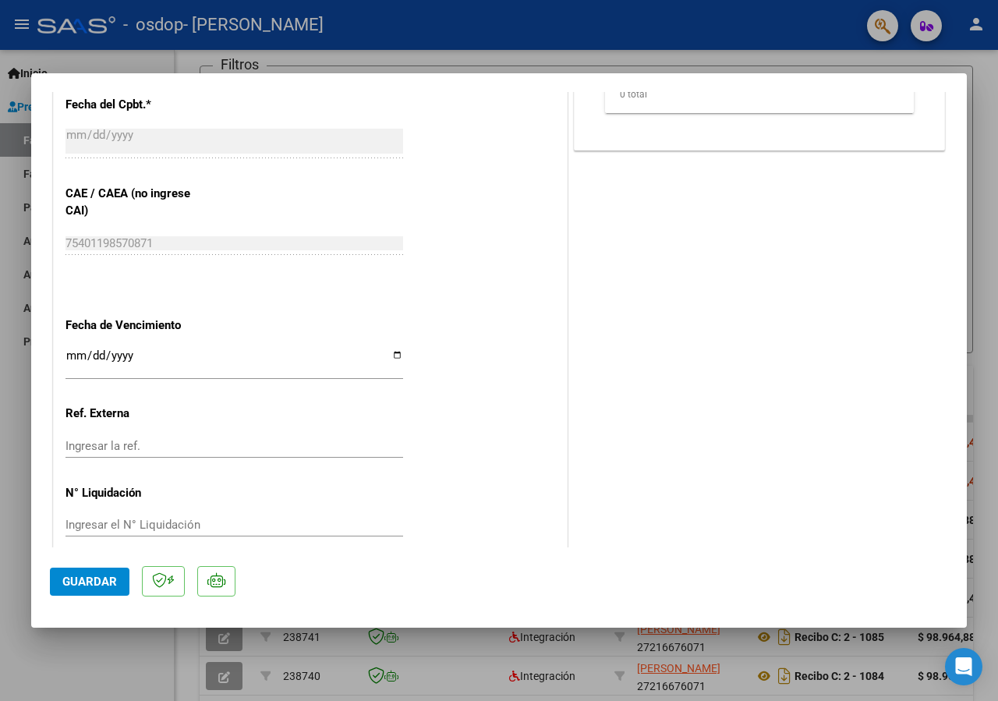
click at [115, 575] on span "Guardar" at bounding box center [89, 582] width 55 height 14
click at [302, 41] on div at bounding box center [499, 350] width 998 height 701
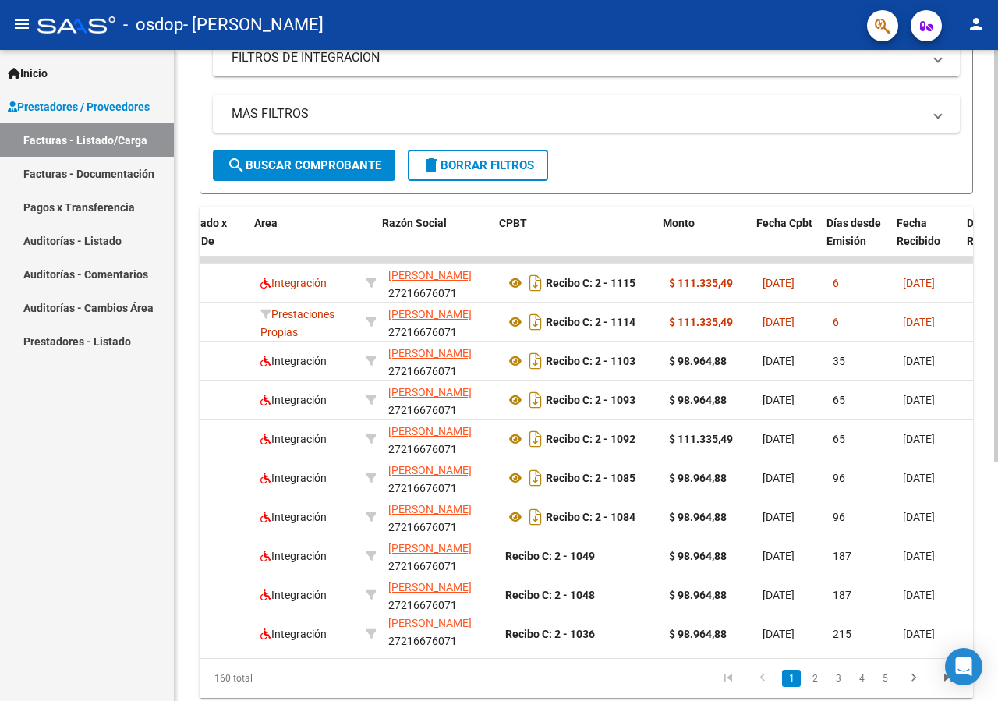
scroll to position [0, 255]
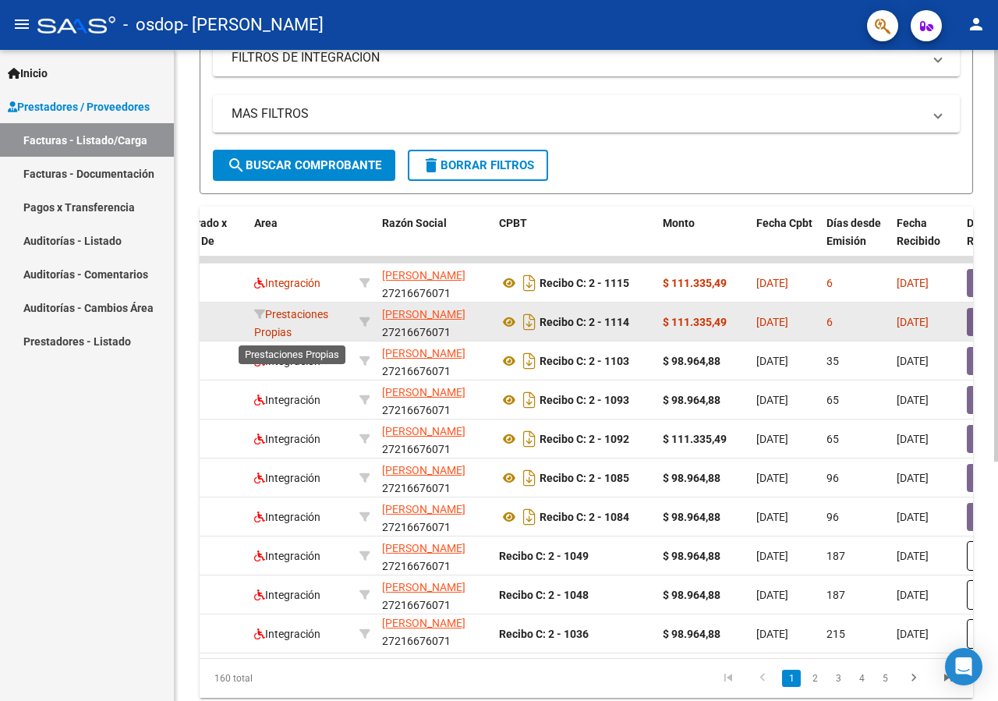
click at [319, 317] on span "Prestaciones Propias" at bounding box center [291, 323] width 74 height 30
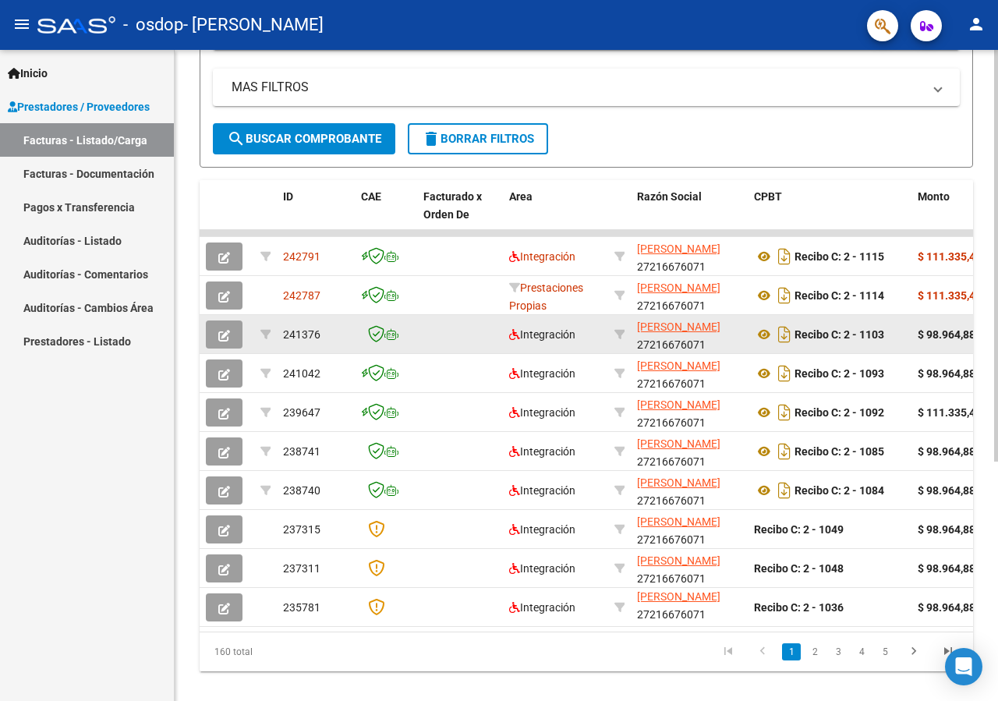
scroll to position [379, 0]
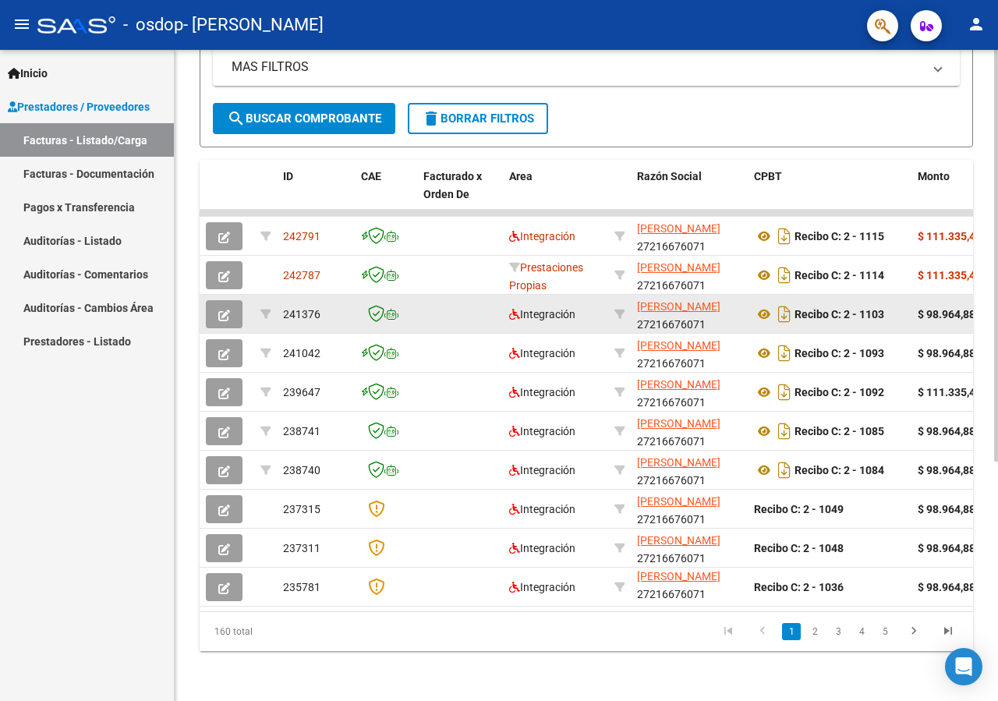
drag, startPoint x: 200, startPoint y: 150, endPoint x: 402, endPoint y: 317, distance: 261.9
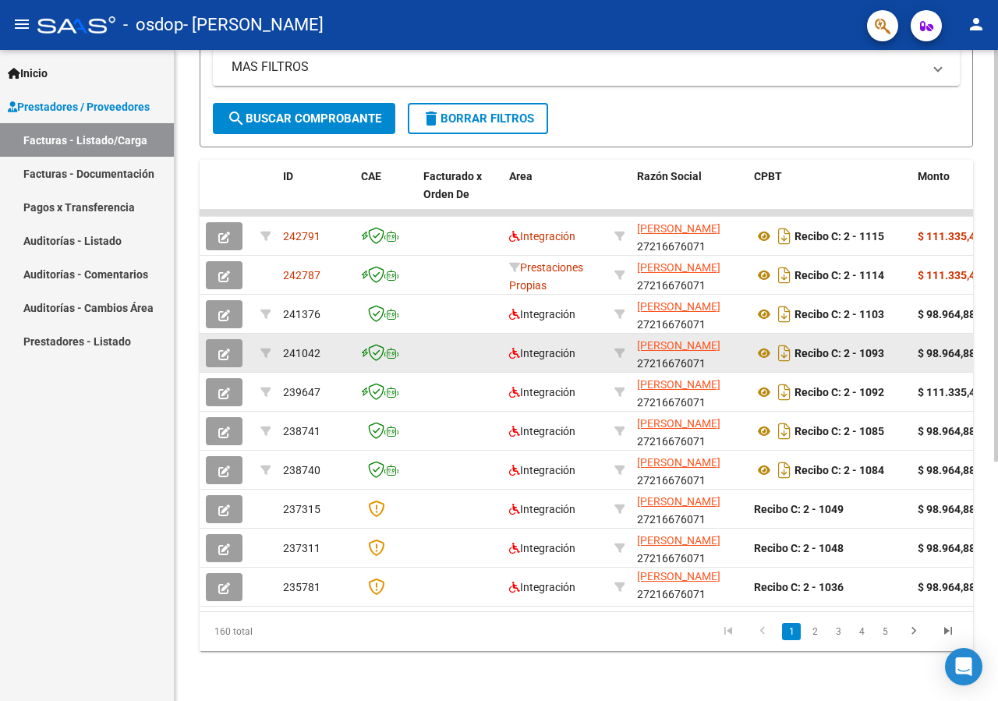
scroll to position [220, 0]
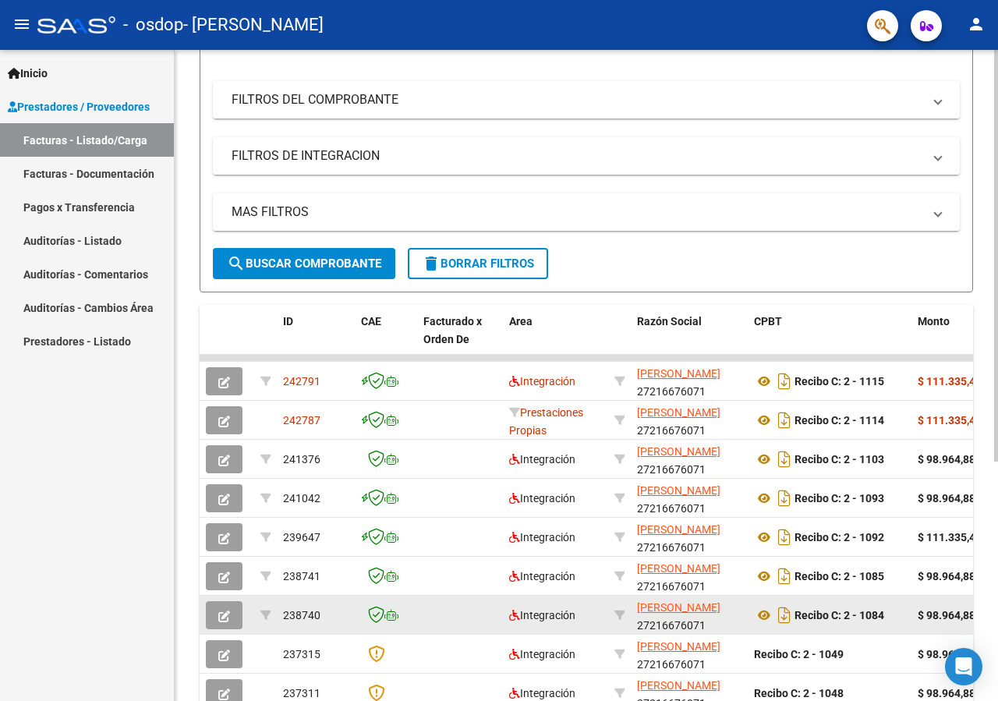
drag, startPoint x: 199, startPoint y: 285, endPoint x: 934, endPoint y: 603, distance: 800.7
click at [934, 603] on div "Video tutorial PRESTADORES -> Listado de CPBTs Emitidos por Prestadores / Prove…" at bounding box center [587, 338] width 824 height 1016
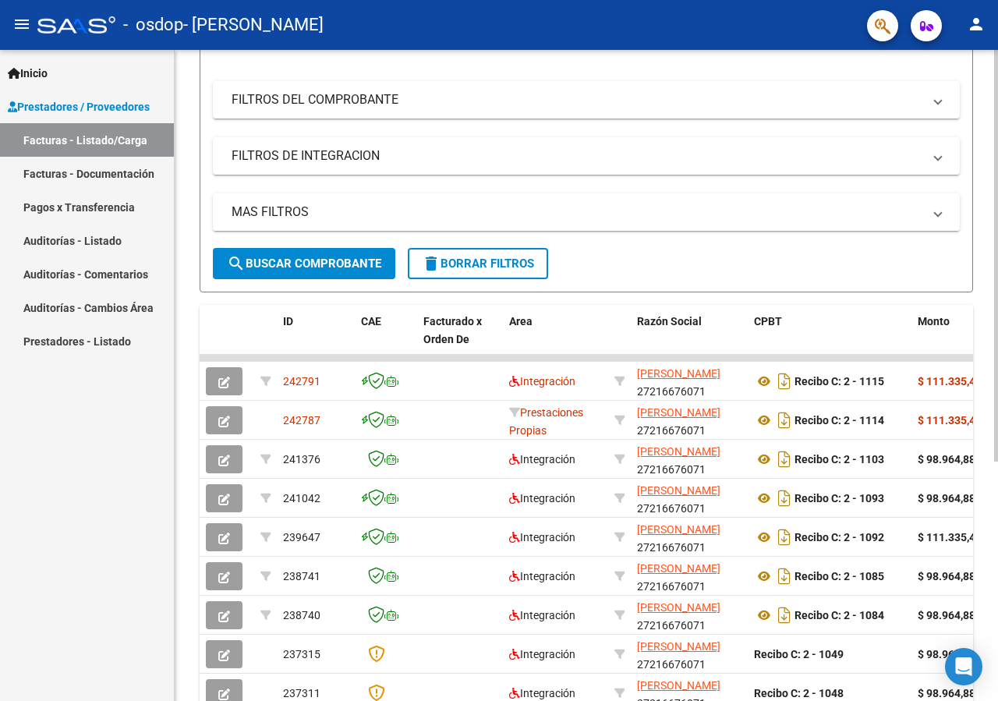
click at [741, 214] on mat-panel-title "MAS FILTROS" at bounding box center [577, 212] width 691 height 17
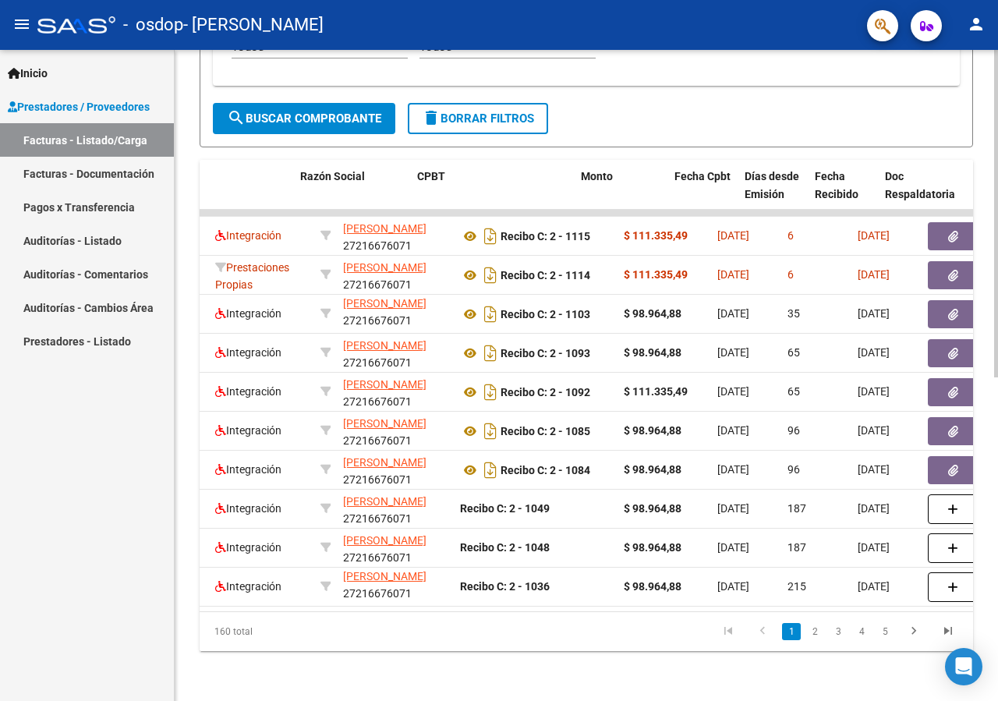
scroll to position [0, 337]
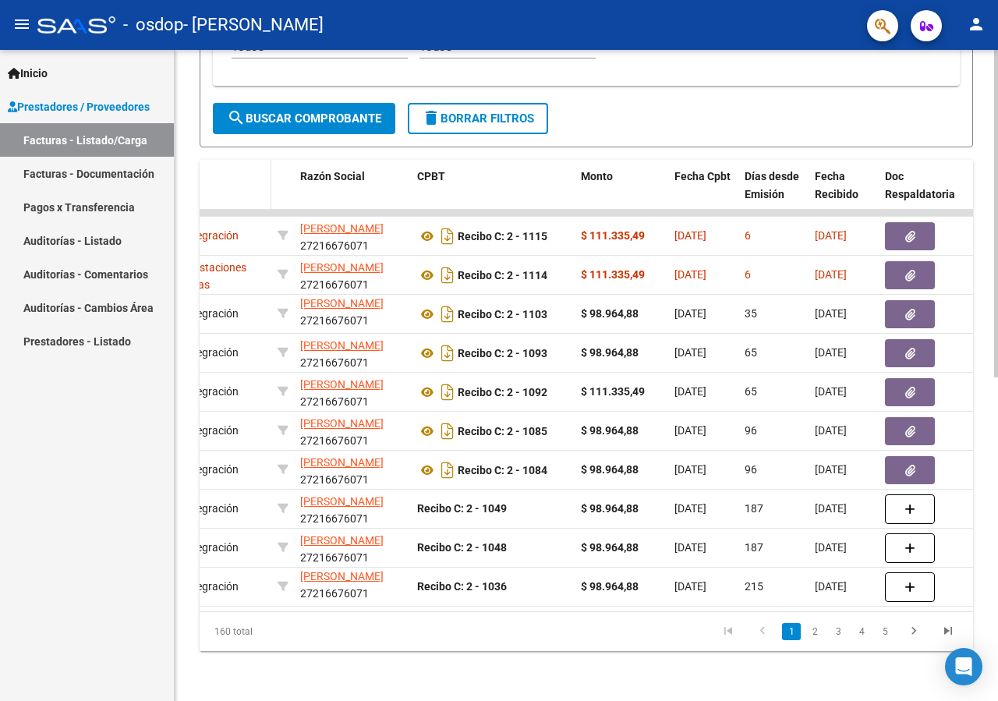
click at [244, 190] on datatable-header-cell "Area" at bounding box center [218, 194] width 105 height 69
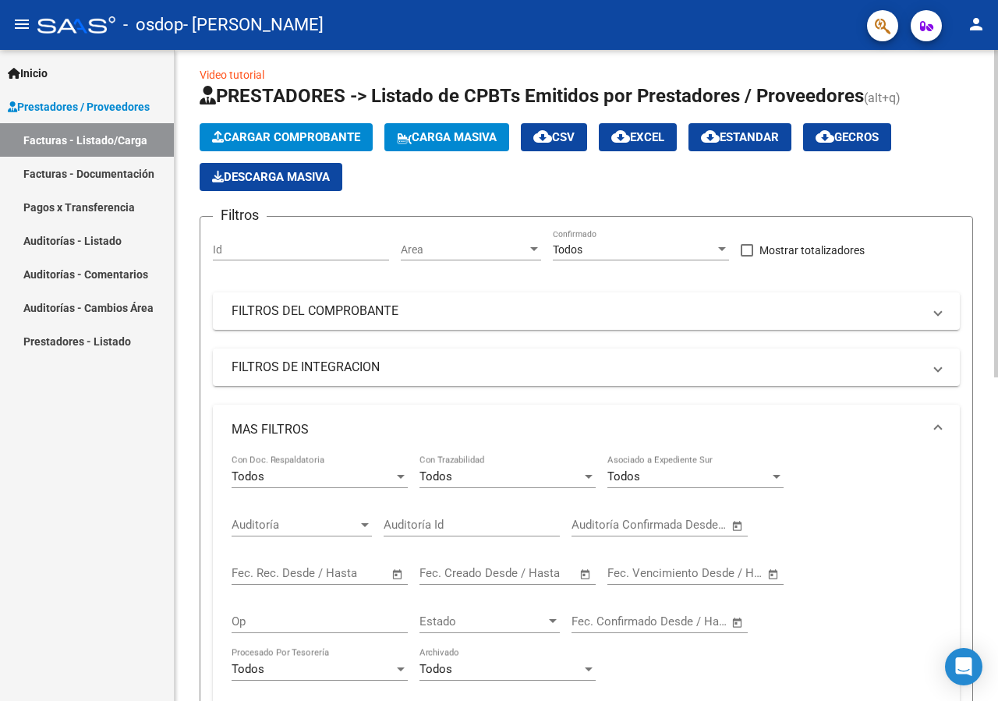
scroll to position [0, 0]
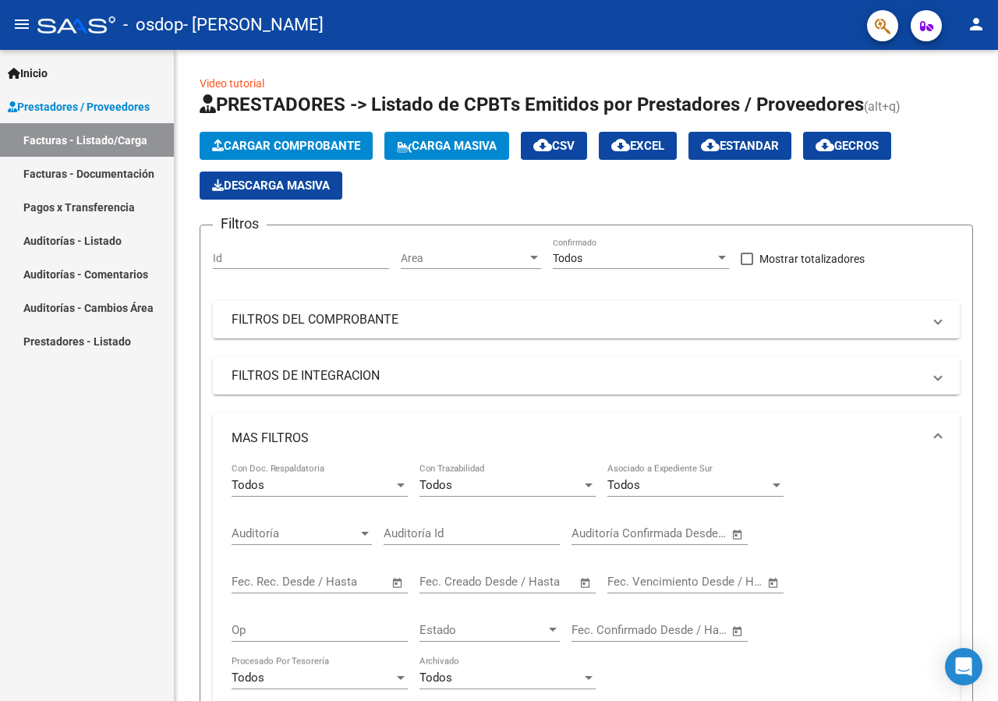
click at [76, 169] on link "Facturas - Documentación" at bounding box center [87, 174] width 174 height 34
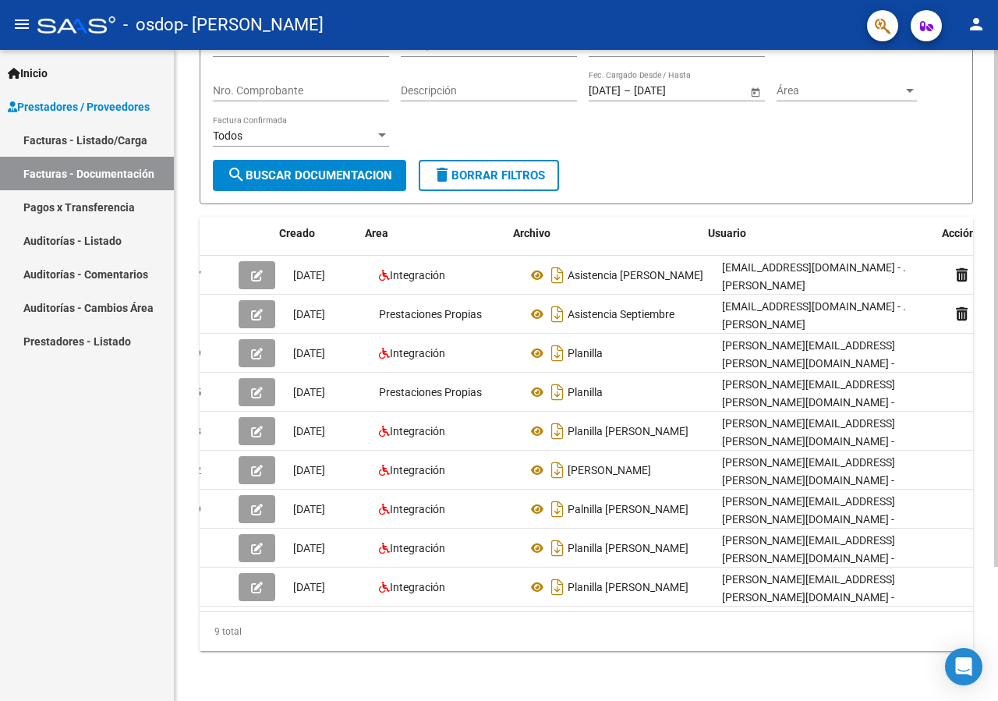
scroll to position [0, 29]
